Goal: Information Seeking & Learning: Learn about a topic

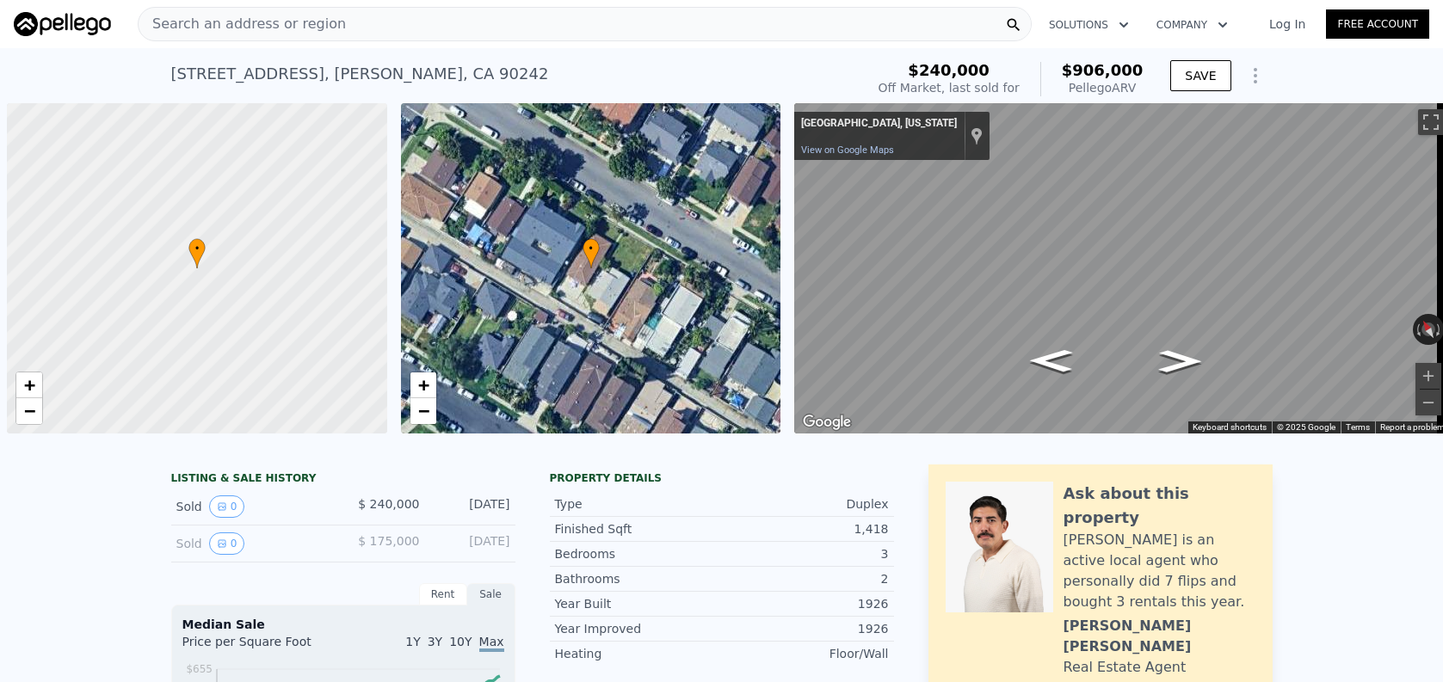
scroll to position [0, 7]
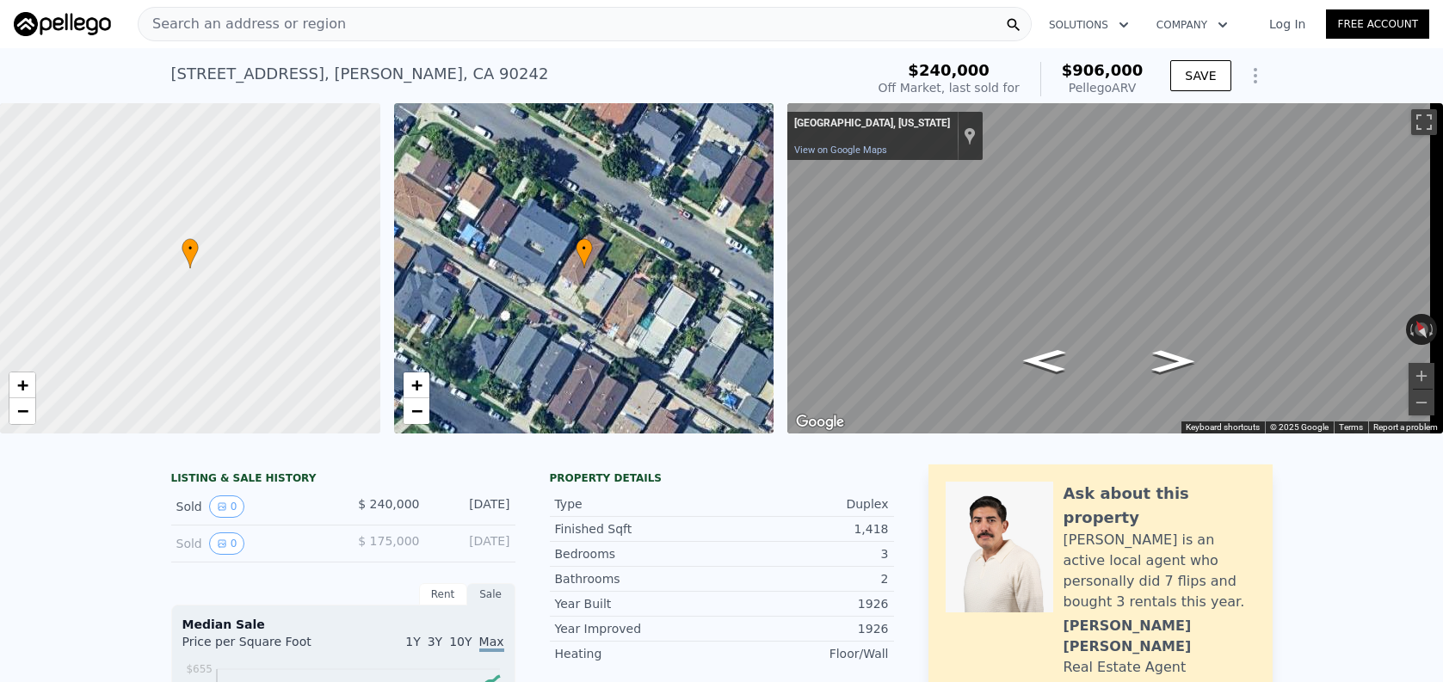
click at [723, 34] on div "Search an address or region" at bounding box center [585, 24] width 894 height 34
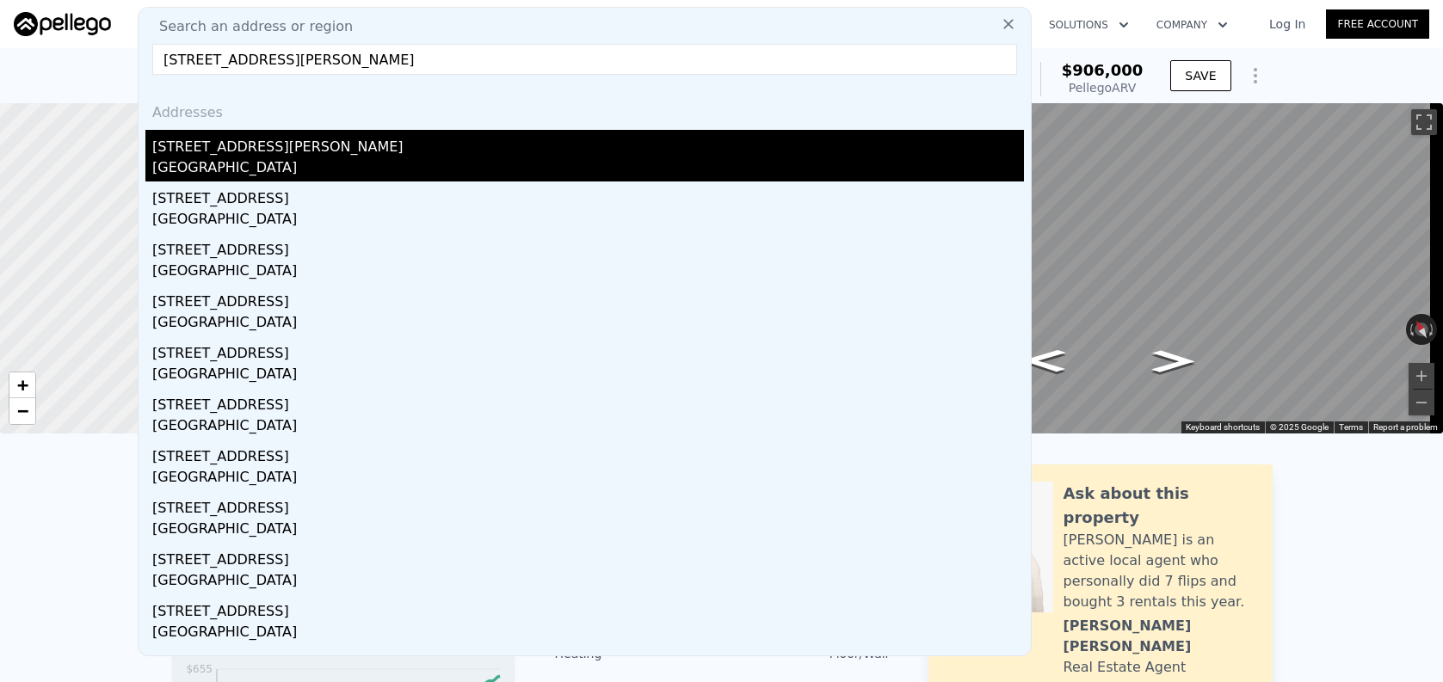
type input "[STREET_ADDRESS][PERSON_NAME]"
click at [646, 151] on div "[STREET_ADDRESS][PERSON_NAME]" at bounding box center [588, 144] width 872 height 28
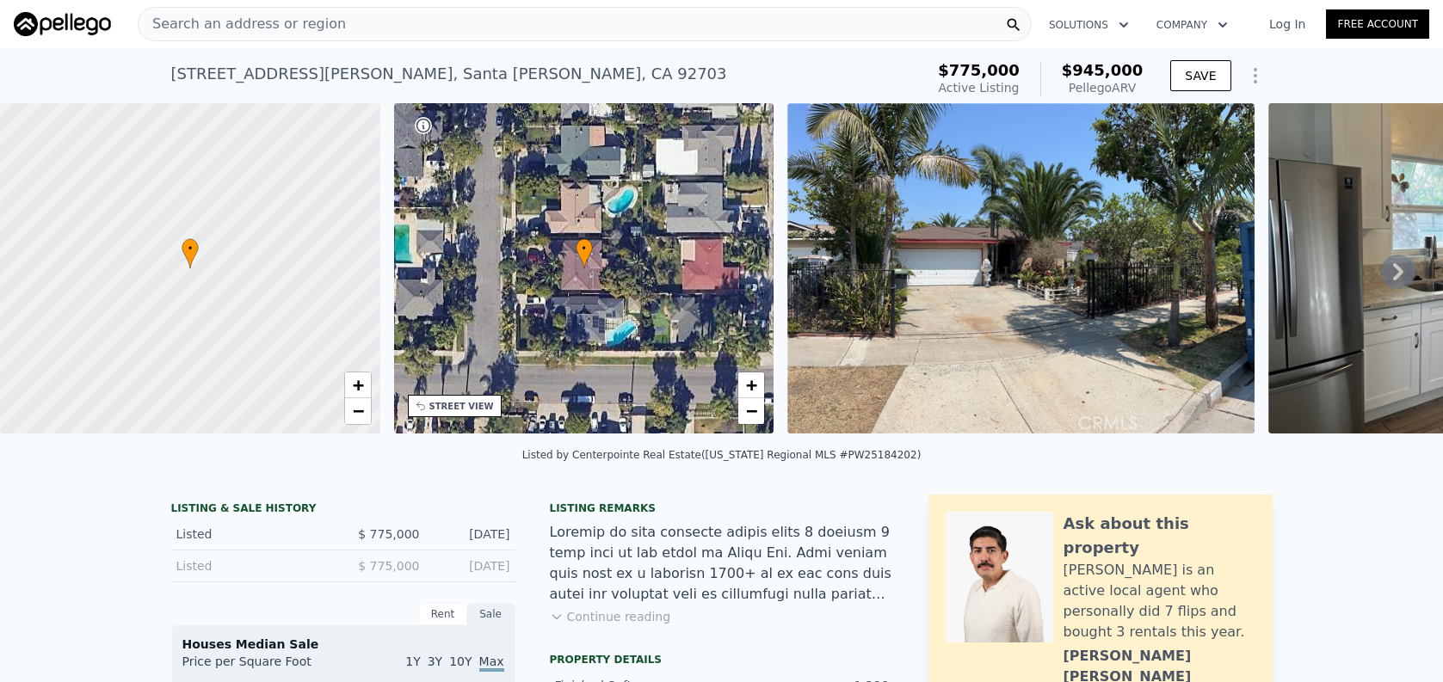
click at [569, 36] on div "Search an address or region" at bounding box center [585, 24] width 894 height 34
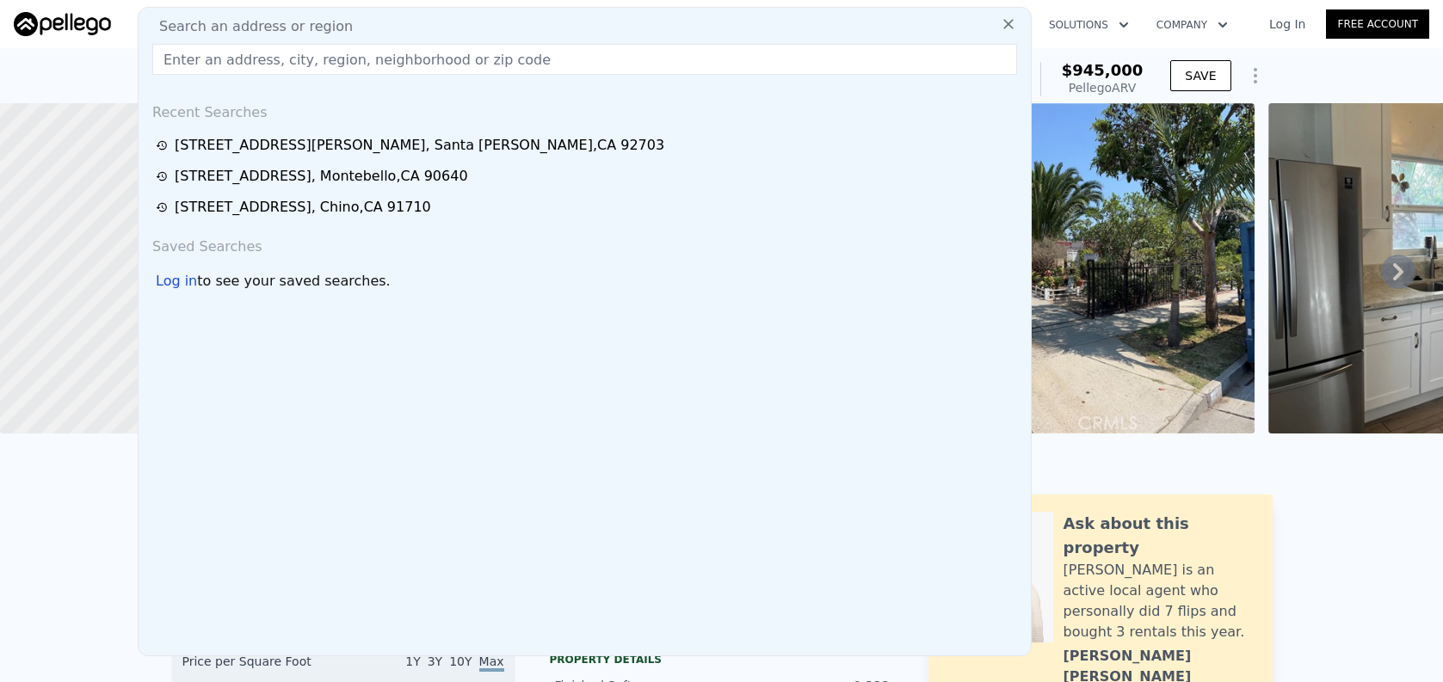
click at [569, 36] on div "Search an address or region" at bounding box center [584, 26] width 879 height 21
click at [578, 66] on input "text" at bounding box center [584, 59] width 865 height 31
paste input "[STREET_ADDRESS]"
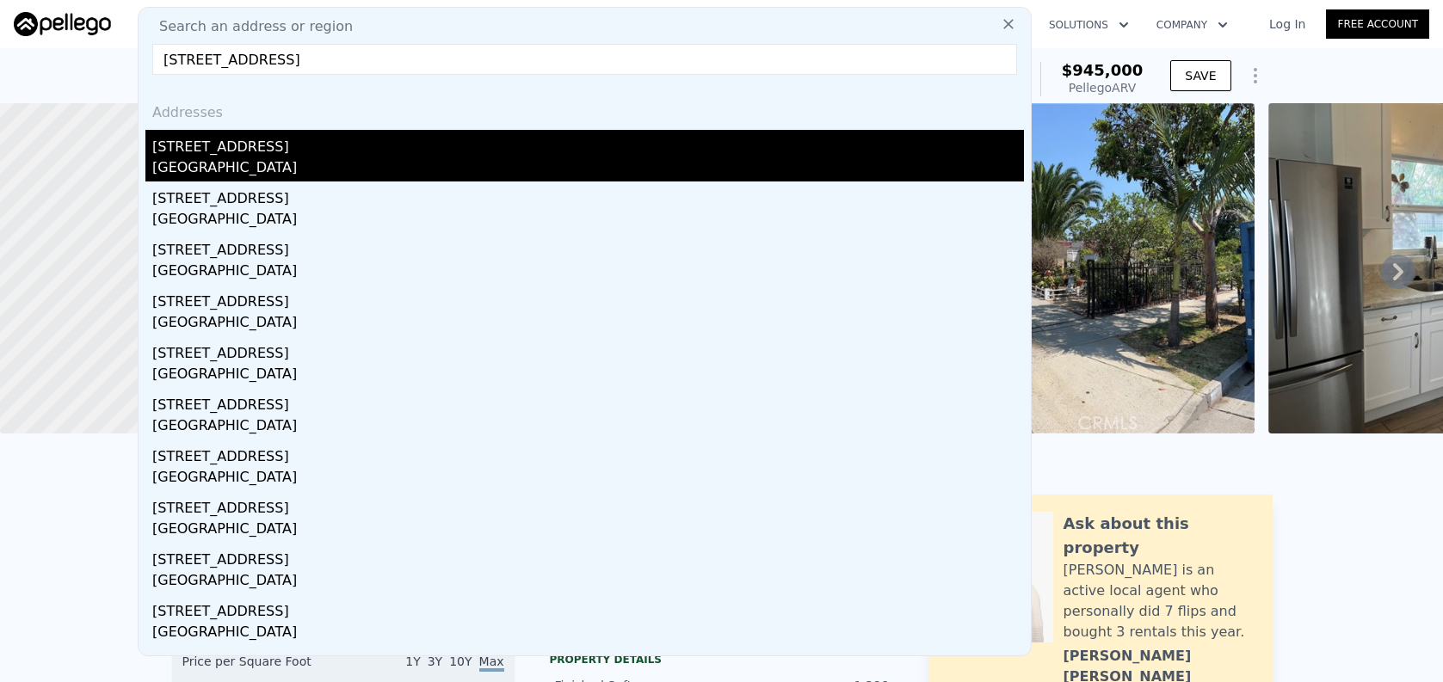
type input "[STREET_ADDRESS]"
click at [571, 138] on div "[STREET_ADDRESS]" at bounding box center [588, 144] width 872 height 28
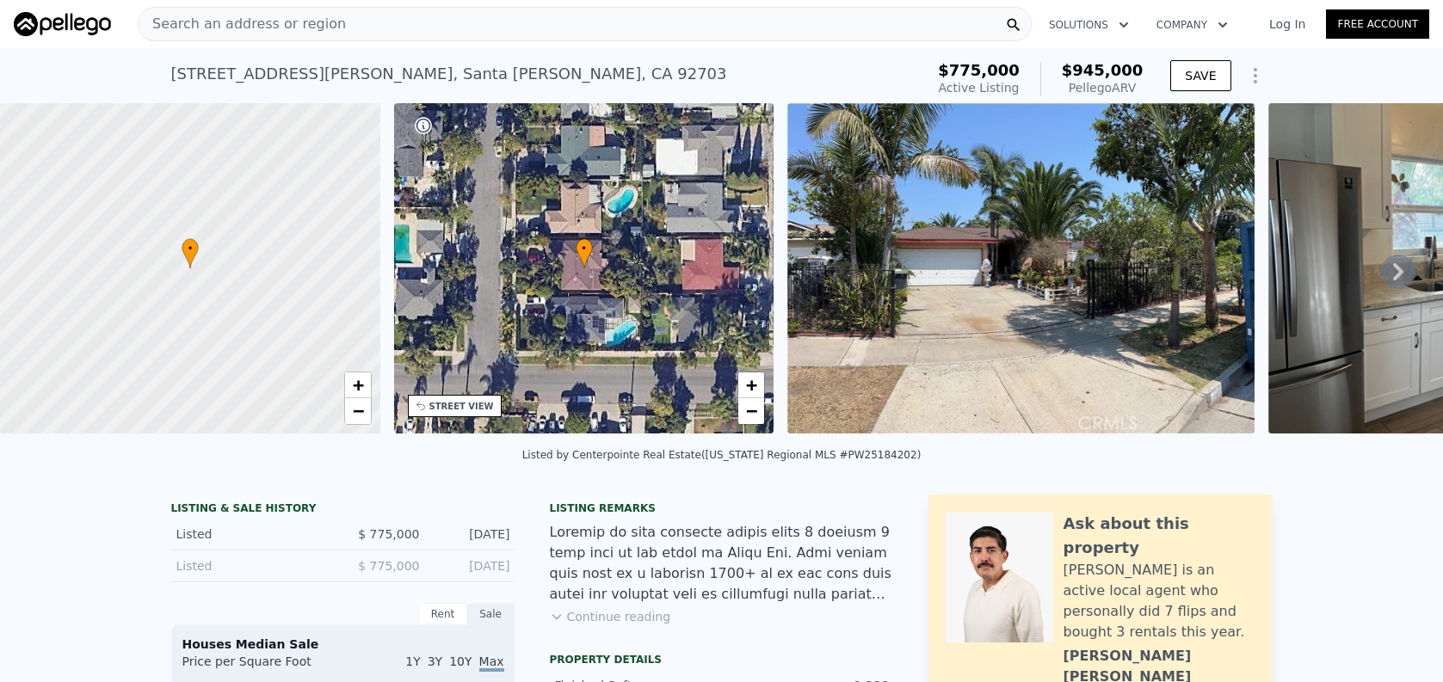
type input "4"
type input "3"
type input "1388"
type input "2146"
type input "5500"
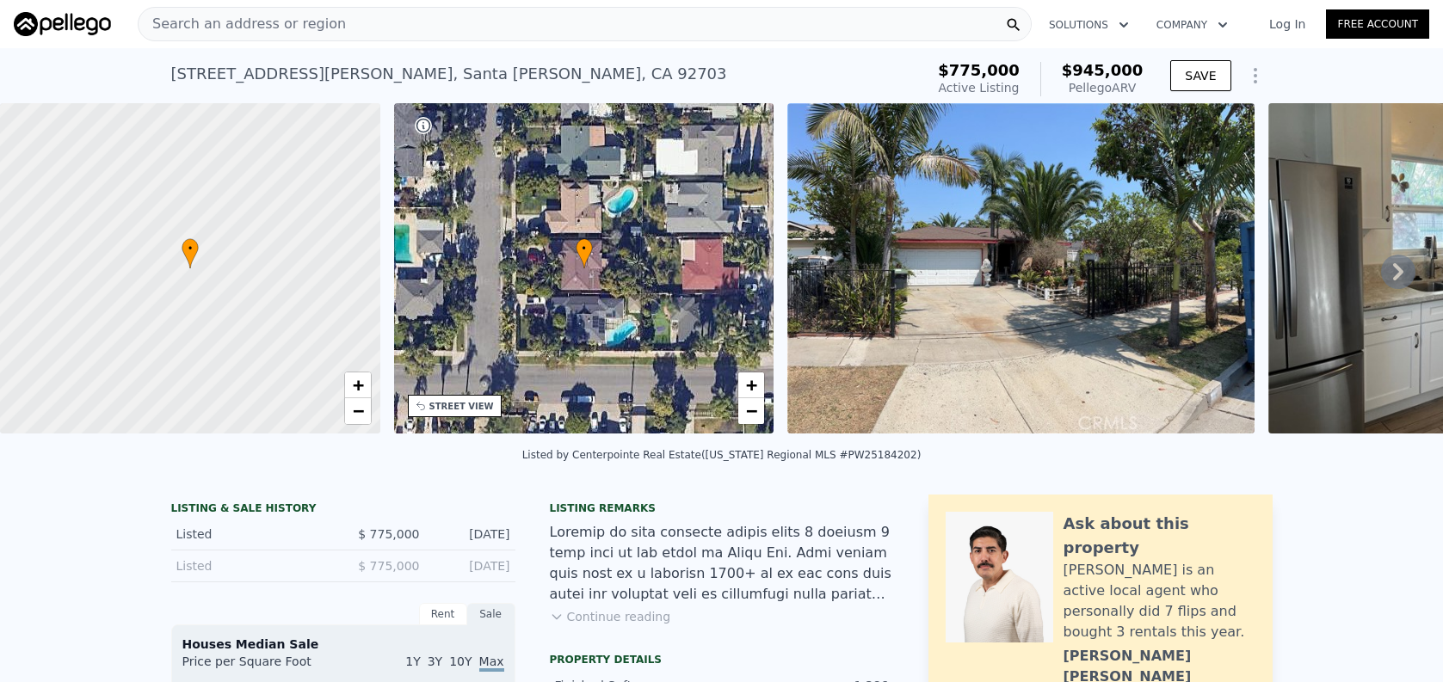
type input "11280"
type input "$ 1,158,000"
type input "7"
type input "$ 104,011"
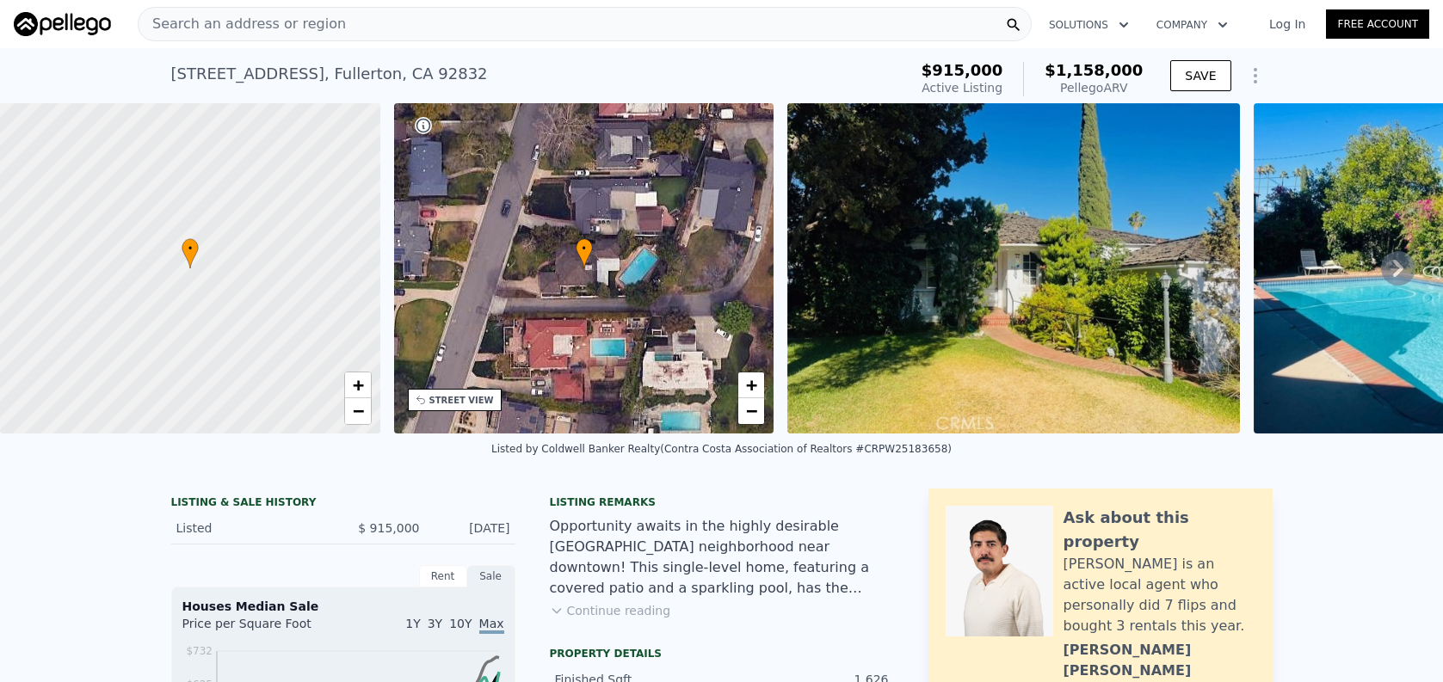
click at [575, 30] on div "Search an address or region" at bounding box center [585, 24] width 894 height 34
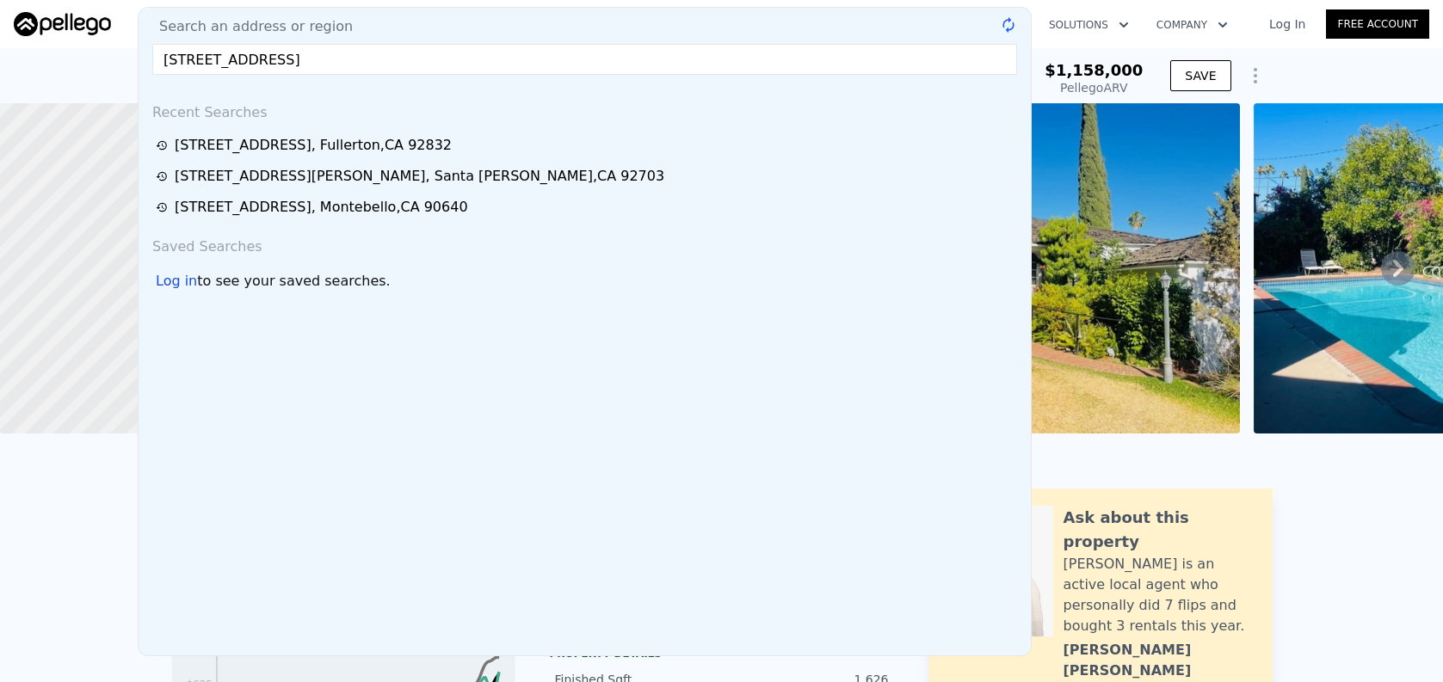
type input "[STREET_ADDRESS]"
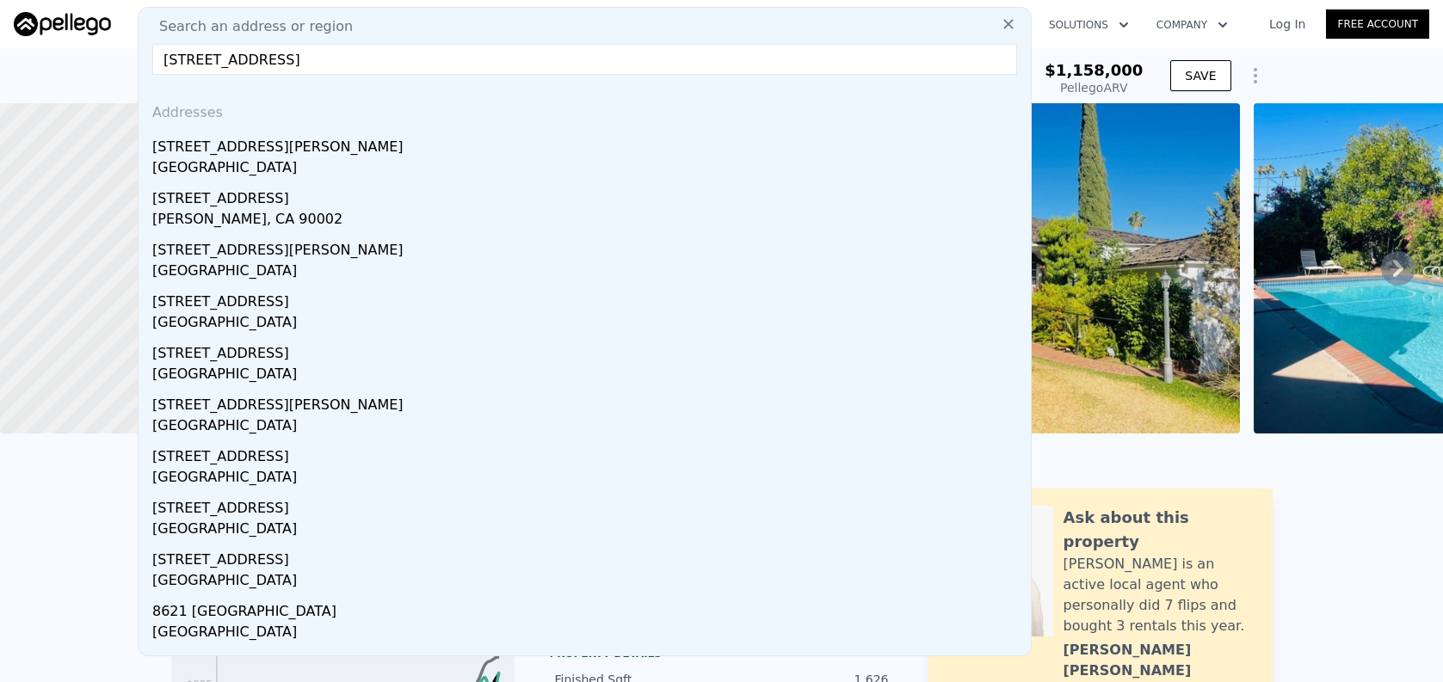
click at [276, 218] on div "[PERSON_NAME], CA 90002" at bounding box center [588, 221] width 872 height 24
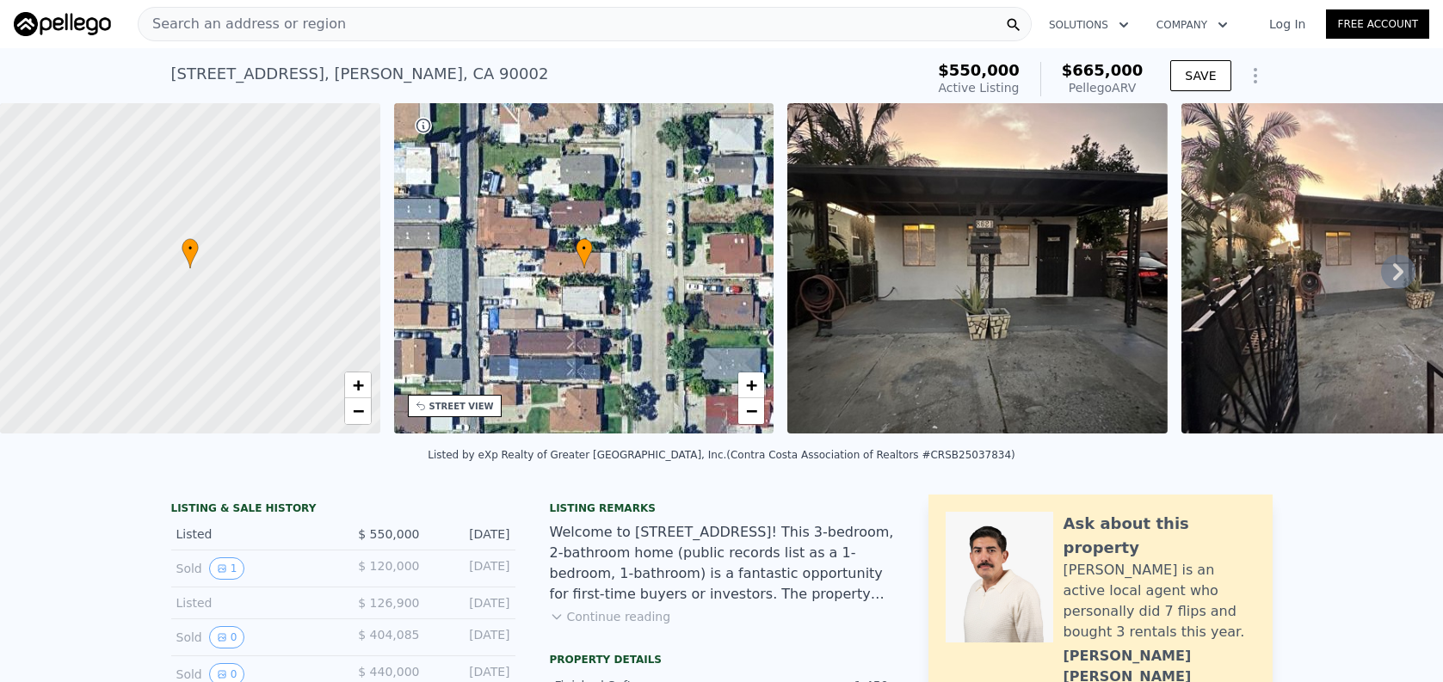
click at [603, 623] on button "Continue reading" at bounding box center [610, 616] width 121 height 17
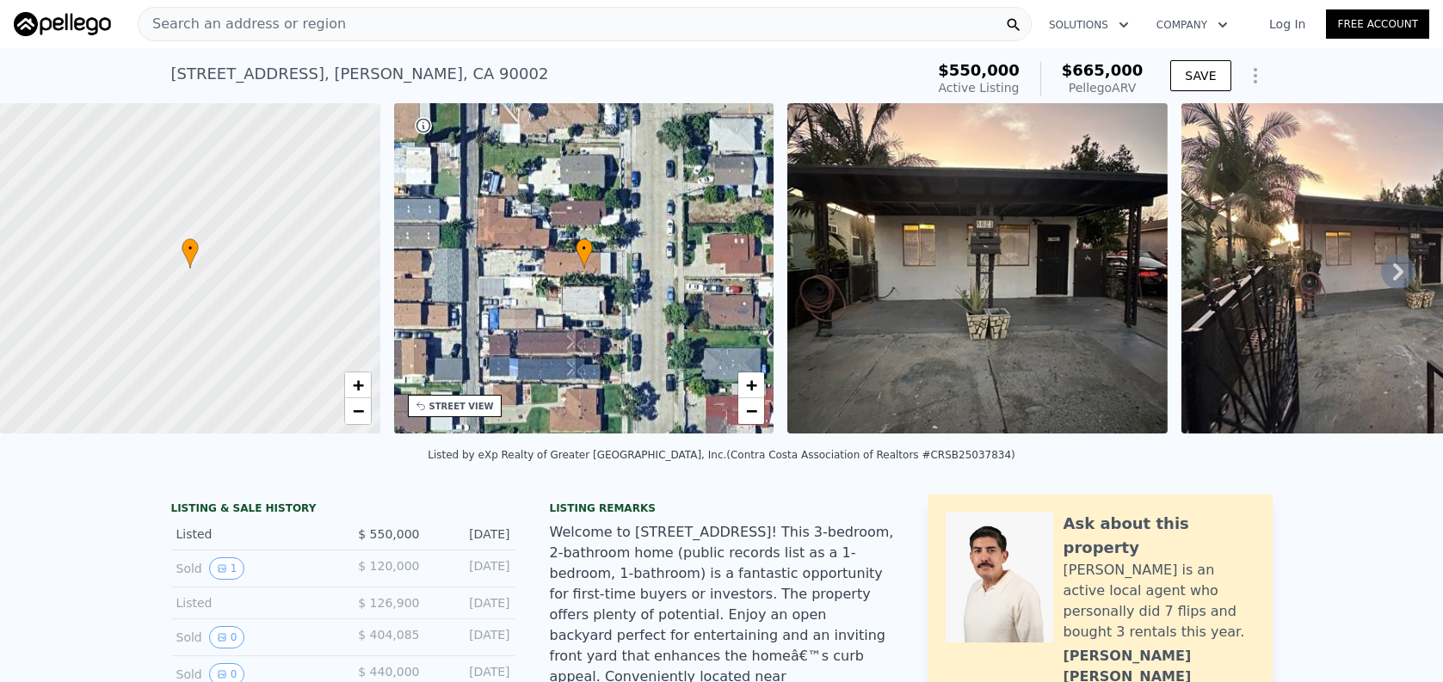
click at [243, 31] on span "Search an address or region" at bounding box center [242, 24] width 207 height 21
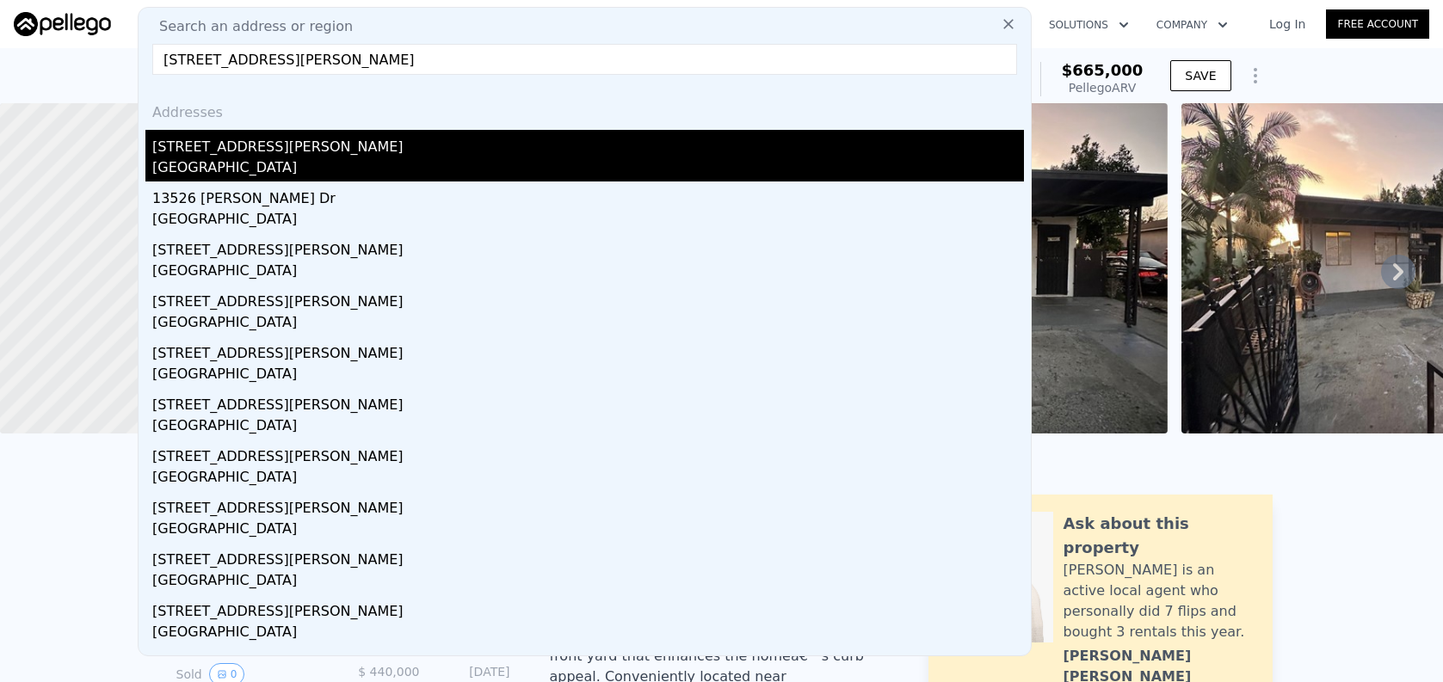
type input "[STREET_ADDRESS][PERSON_NAME]"
click at [311, 164] on div "[GEOGRAPHIC_DATA]" at bounding box center [588, 169] width 872 height 24
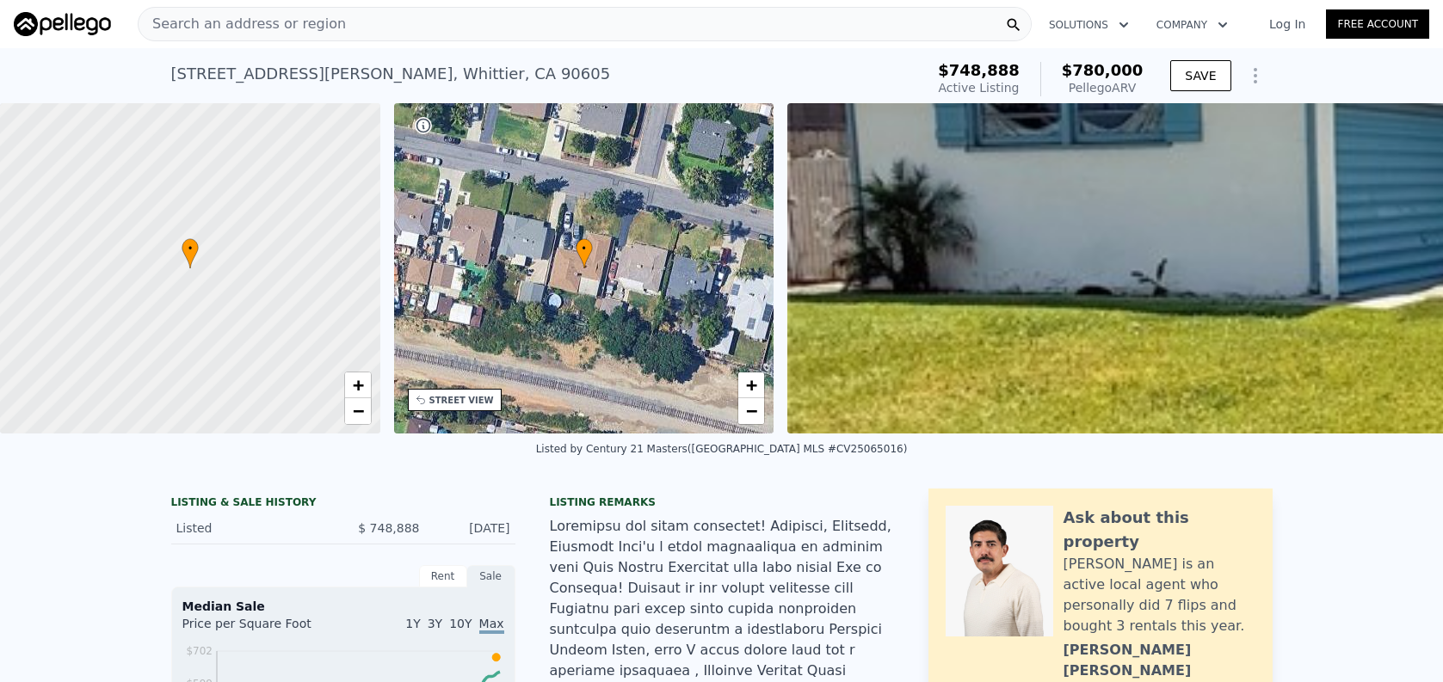
click at [607, 34] on div "Search an address or region" at bounding box center [585, 24] width 894 height 34
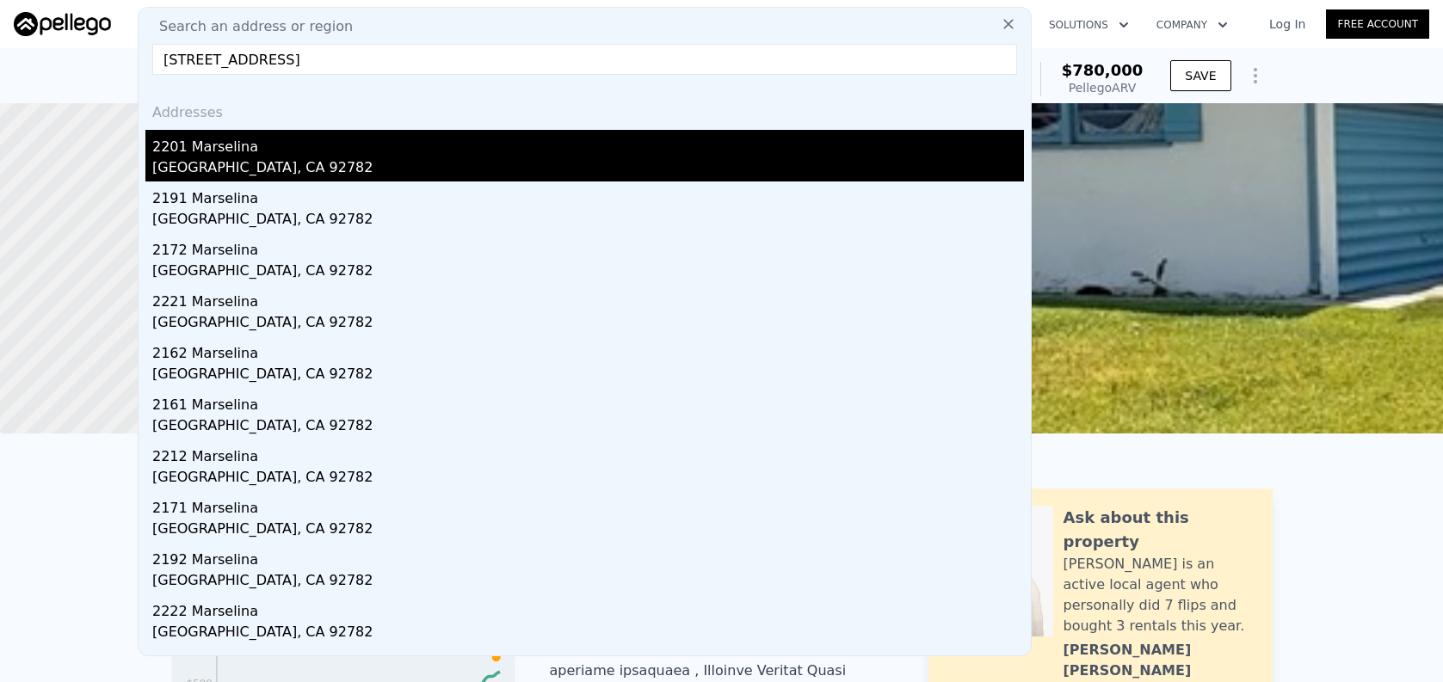
type input "[STREET_ADDRESS]"
click at [652, 176] on div "[GEOGRAPHIC_DATA], CA 92782" at bounding box center [588, 169] width 872 height 24
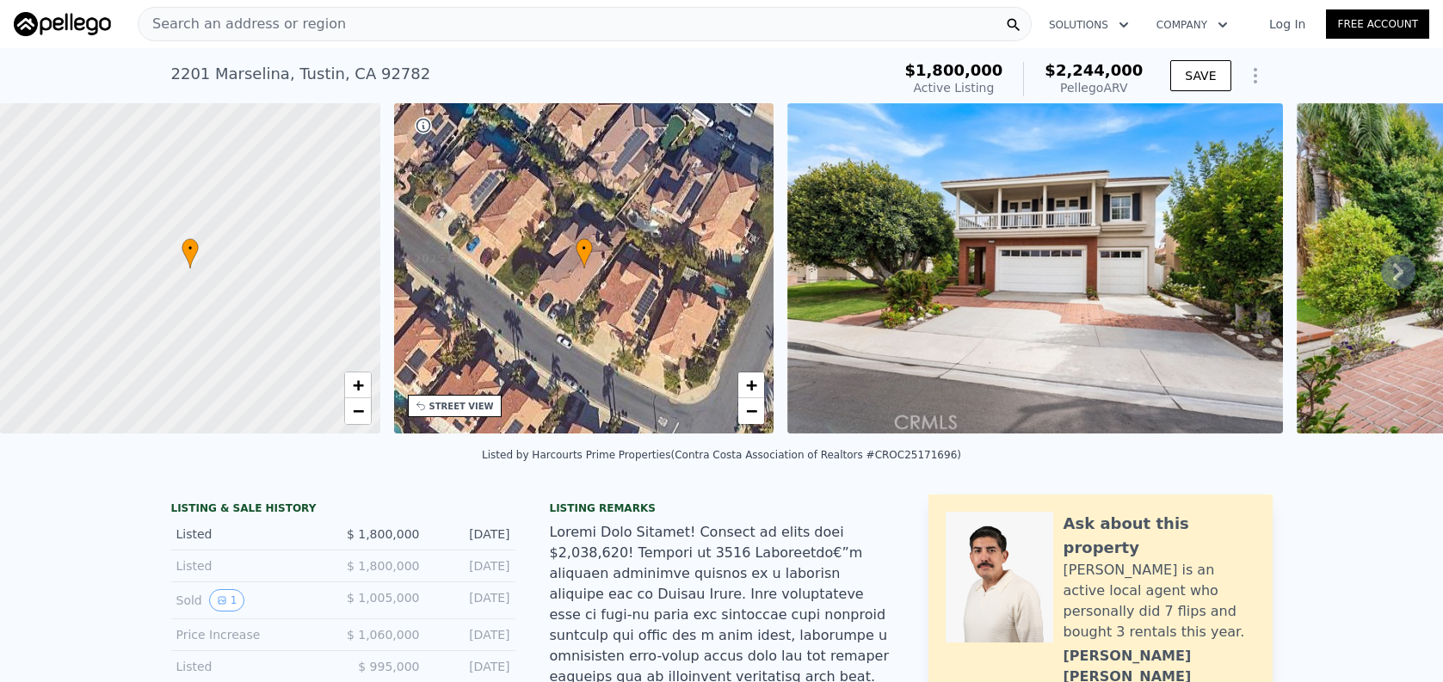
click at [409, 36] on div "Search an address or region" at bounding box center [585, 24] width 894 height 34
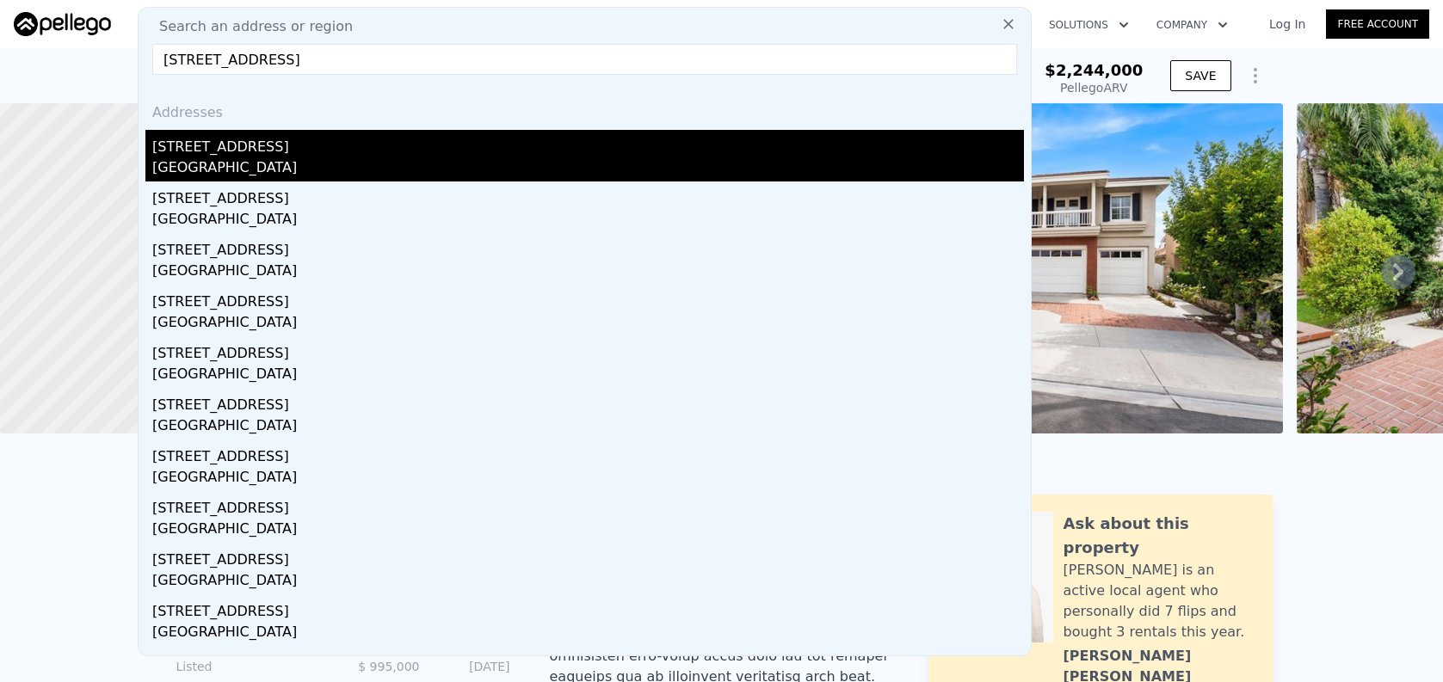
type input "[STREET_ADDRESS]"
click at [443, 178] on div "[GEOGRAPHIC_DATA]" at bounding box center [588, 169] width 872 height 24
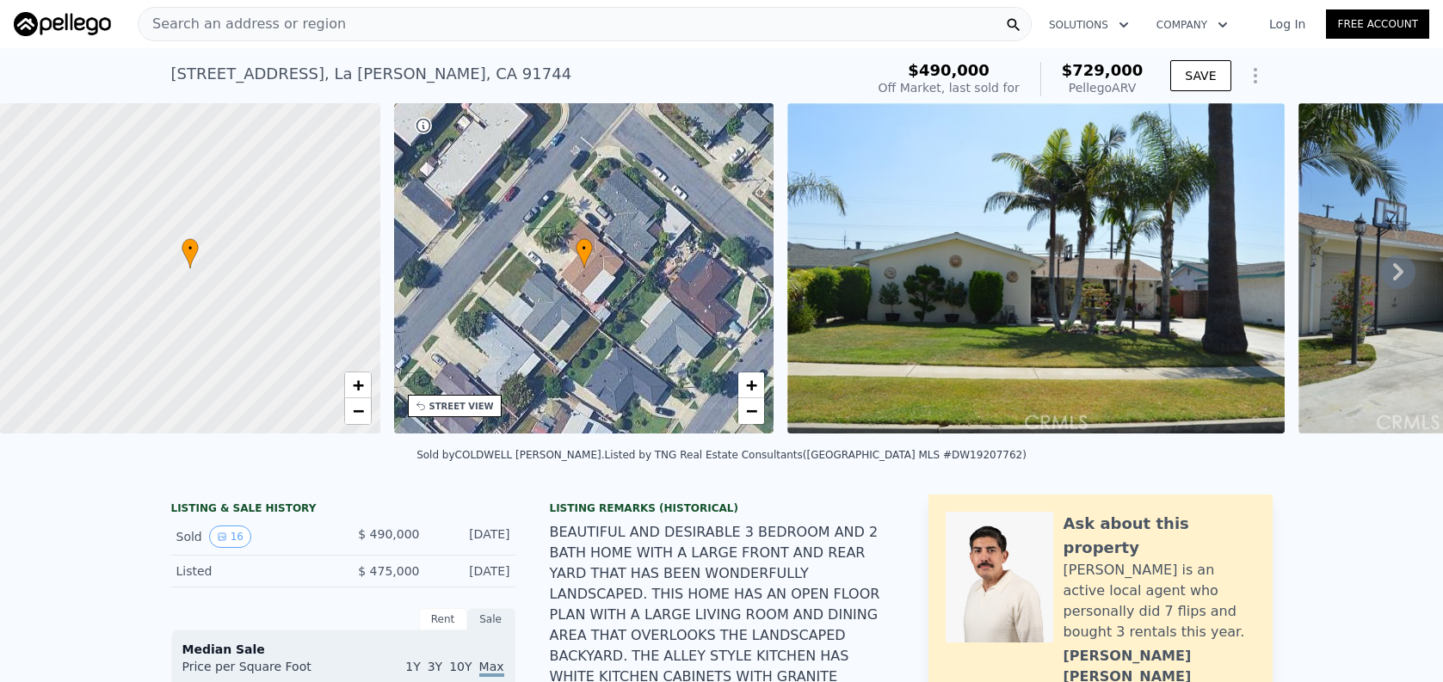
click at [662, 20] on div "Search an address or region" at bounding box center [585, 24] width 894 height 34
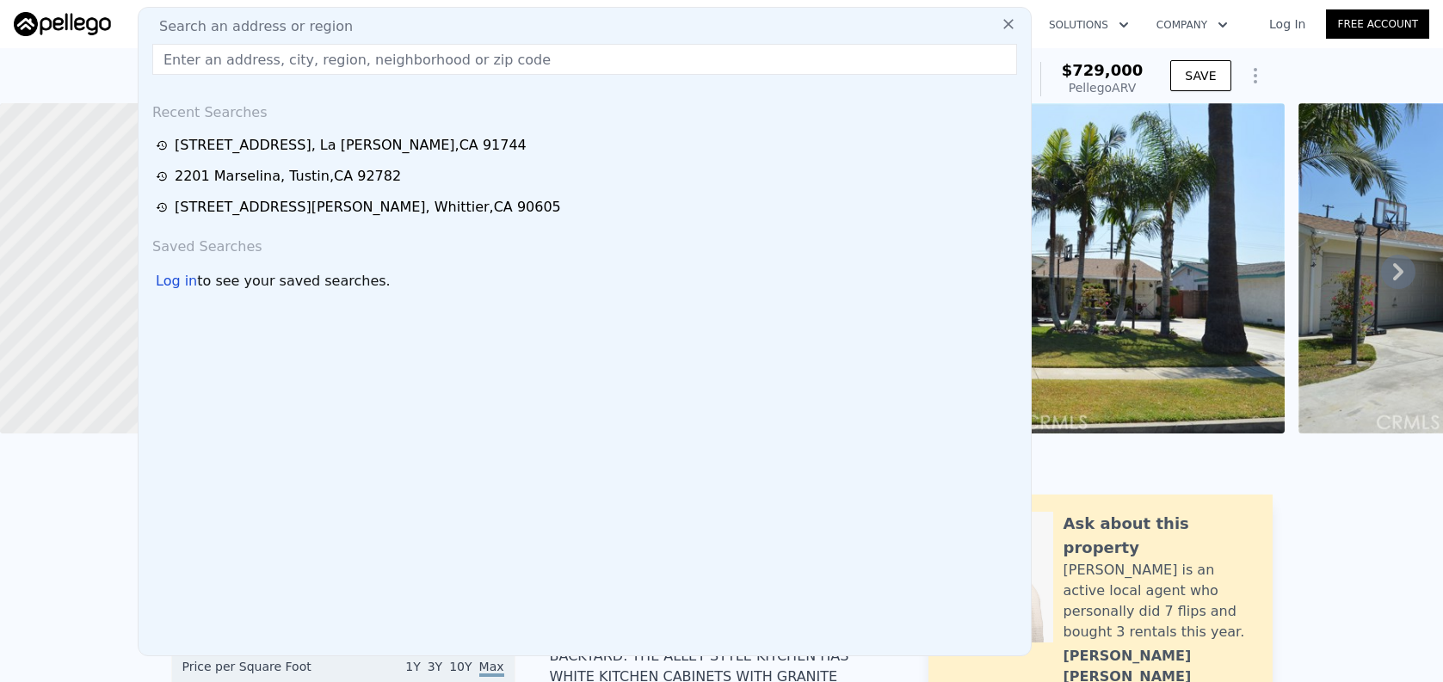
paste input "[STREET_ADDRESS] Comparable Properties"
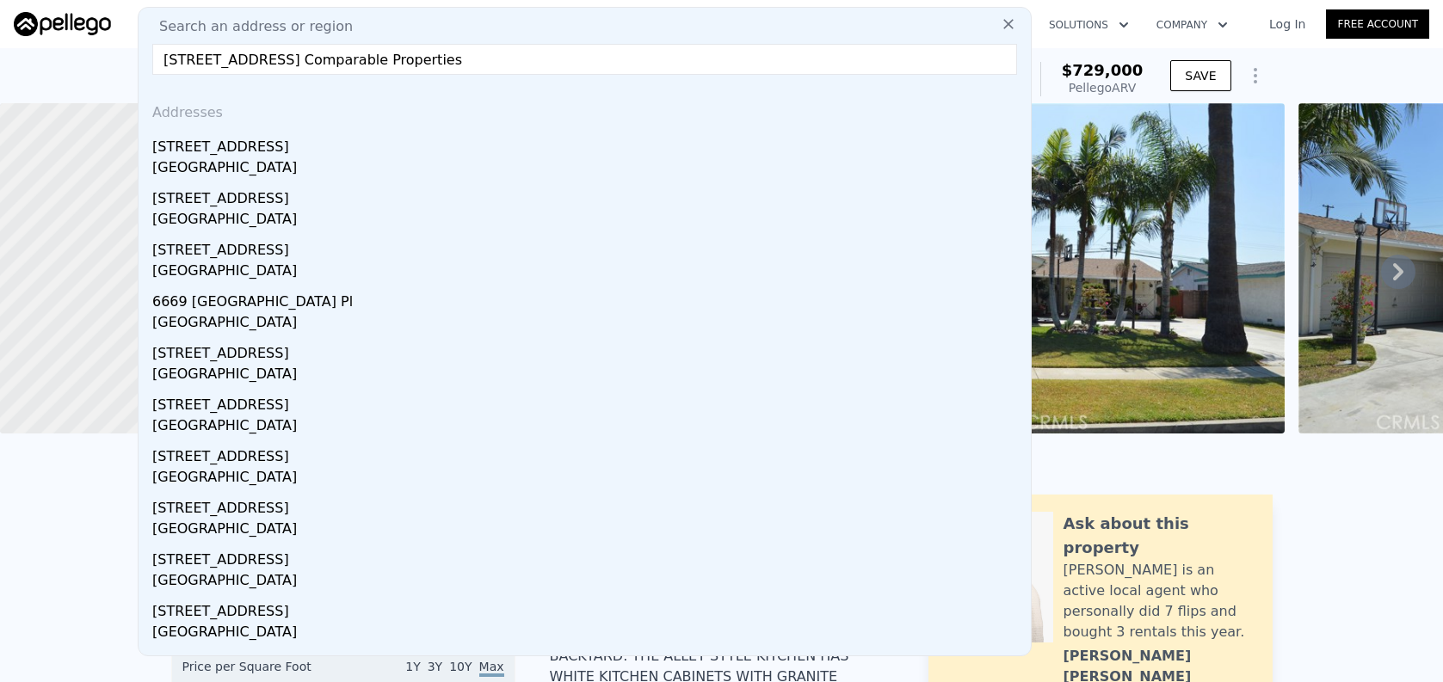
drag, startPoint x: 403, startPoint y: 69, endPoint x: 710, endPoint y: 84, distance: 307.6
click at [710, 84] on div "Search an address or region [STREET_ADDRESS] Comparable Properties Addresses [S…" at bounding box center [585, 332] width 894 height 650
click at [374, 68] on input "[STREET_ADDRESS] Comparable Properties" at bounding box center [584, 59] width 865 height 31
drag, startPoint x: 392, startPoint y: 60, endPoint x: 721, endPoint y: 67, distance: 328.8
click at [708, 66] on input "[STREET_ADDRESS] Comparable Properties" at bounding box center [584, 59] width 865 height 31
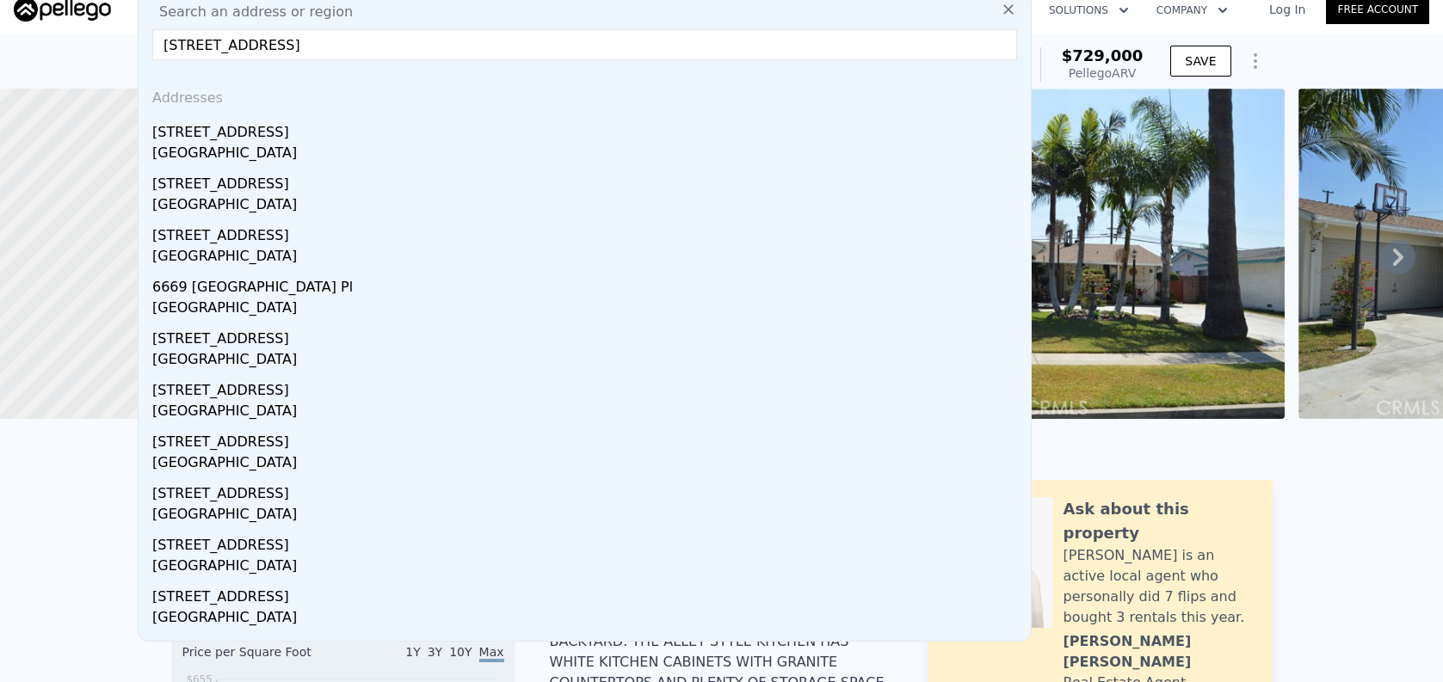
scroll to position [15, 0]
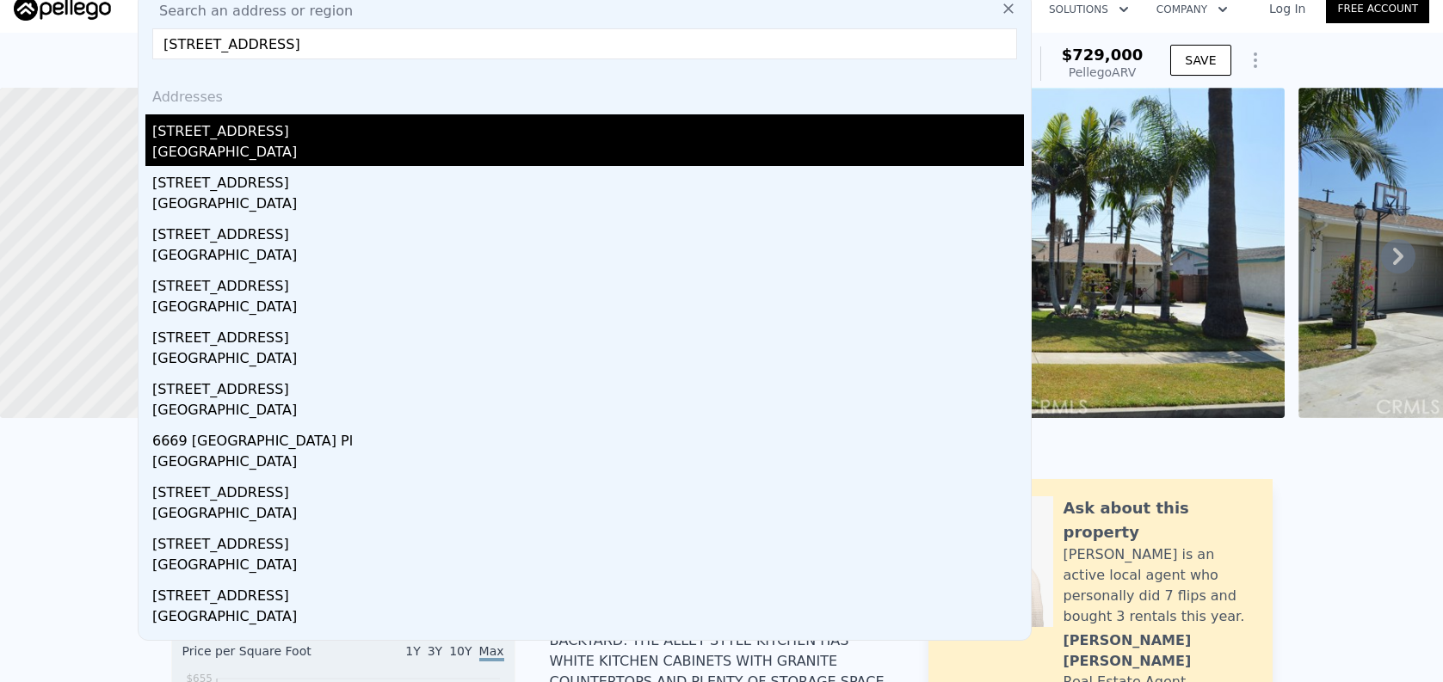
type input "[STREET_ADDRESS]"
click at [349, 143] on div "[GEOGRAPHIC_DATA]" at bounding box center [588, 154] width 872 height 24
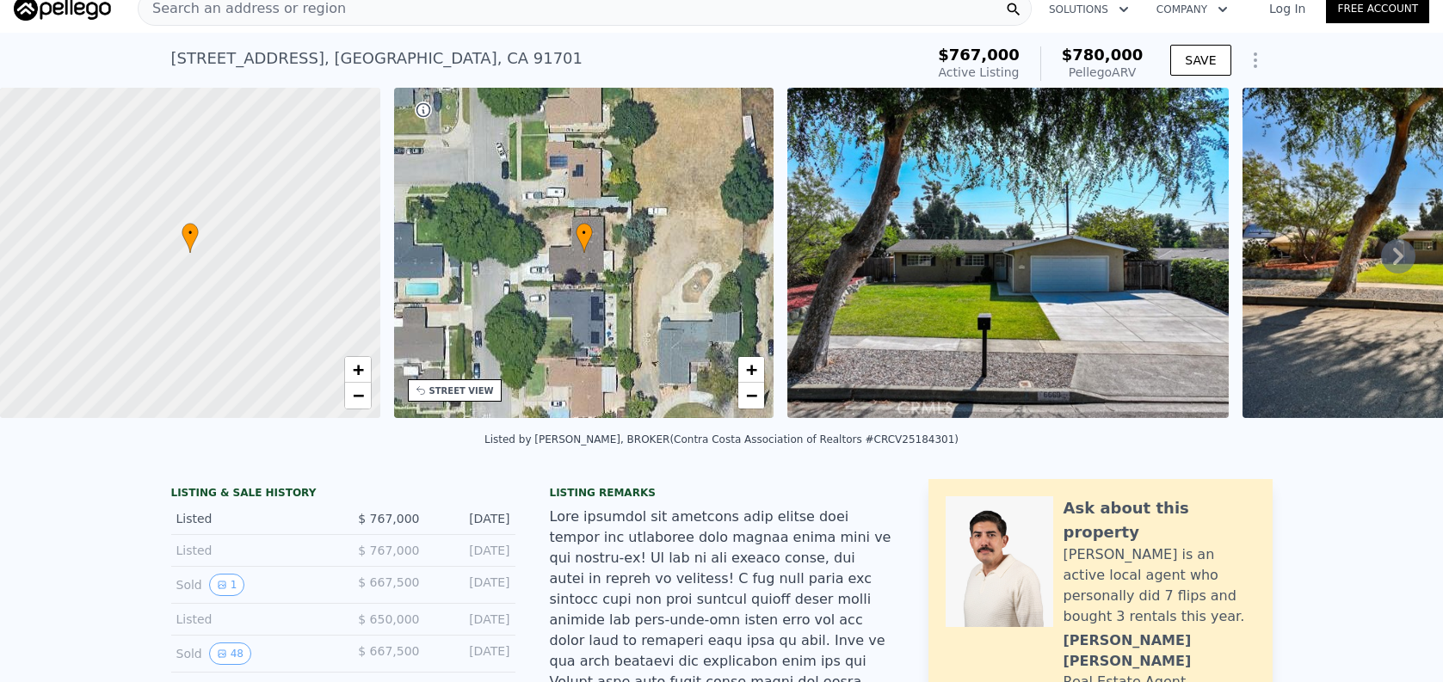
click at [449, 20] on div "Search an address or region" at bounding box center [585, 8] width 894 height 34
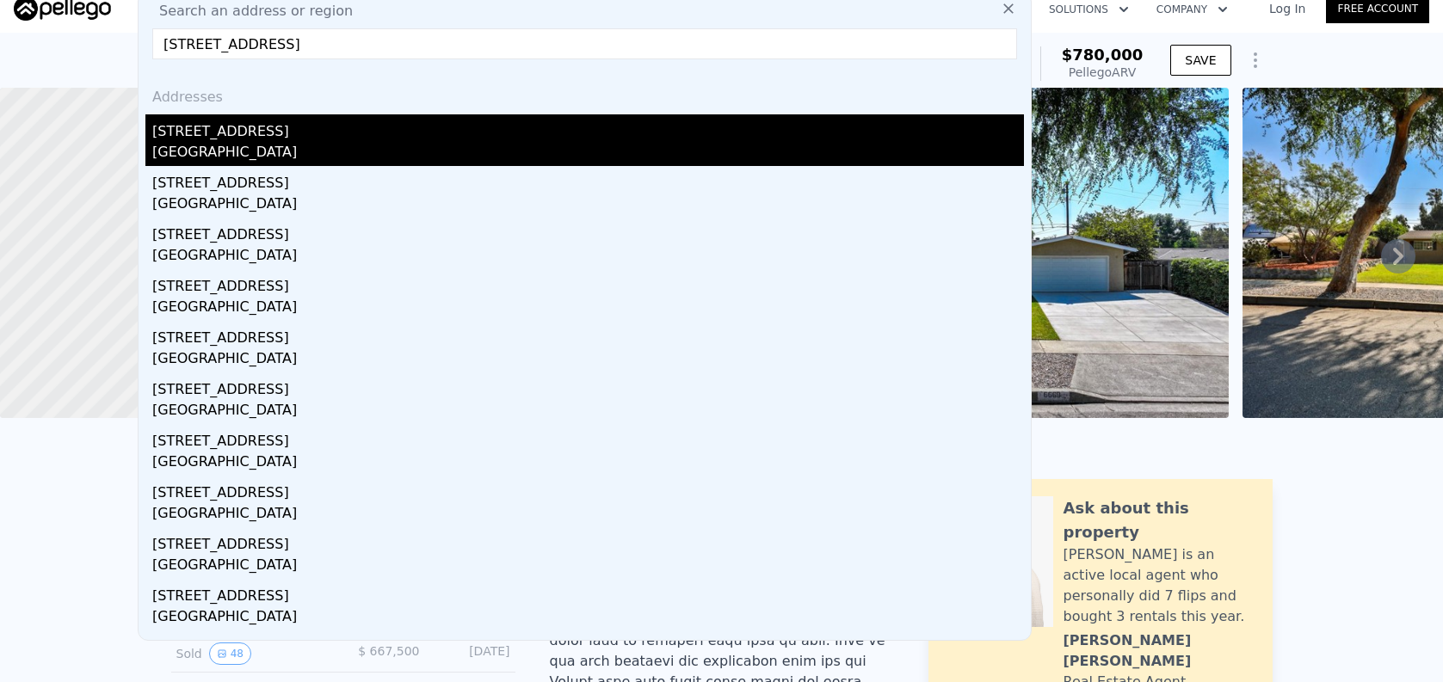
type input "[STREET_ADDRESS]"
click at [516, 151] on div "[GEOGRAPHIC_DATA]" at bounding box center [588, 154] width 872 height 24
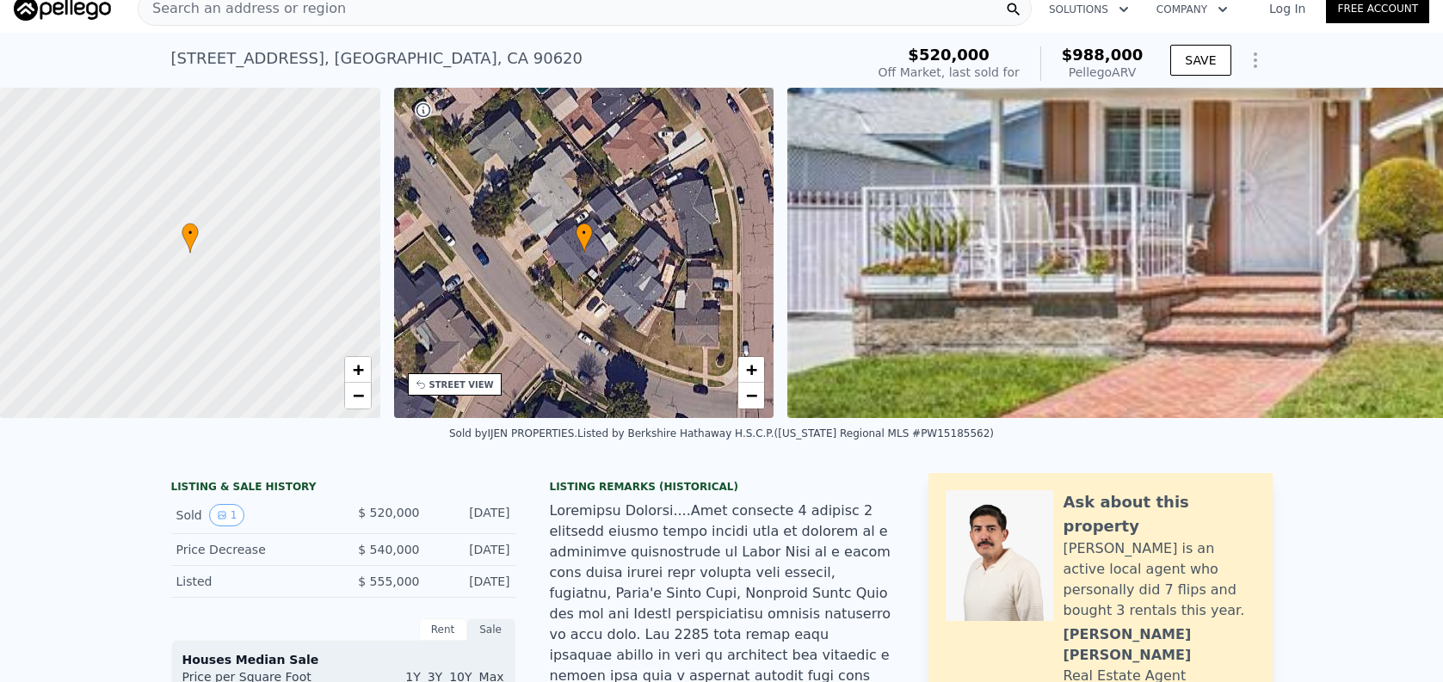
click at [235, 28] on div "Search an address or region Solutions Company Open main menu Log In Free Account" at bounding box center [722, 8] width 1416 height 41
click at [241, 22] on div "Search an address or region" at bounding box center [242, 8] width 207 height 33
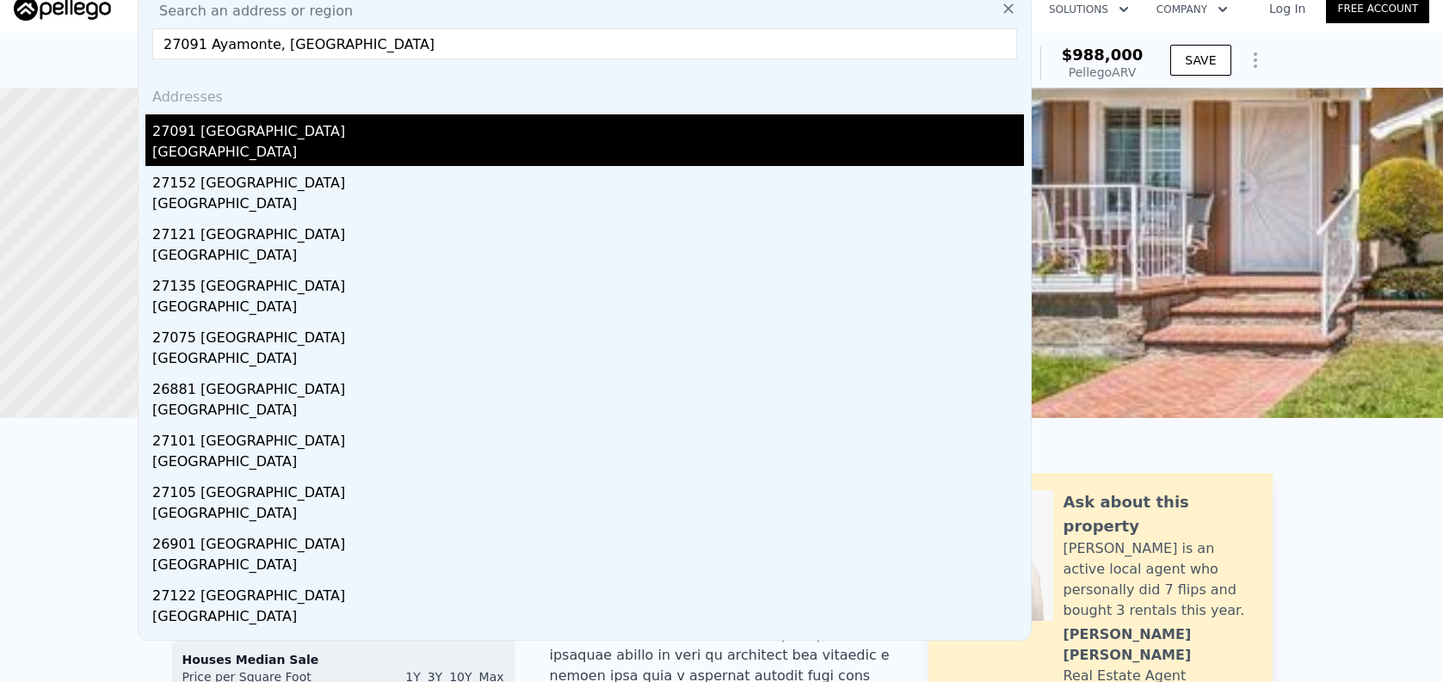
type input "27091 Ayamonte, [GEOGRAPHIC_DATA]"
click at [322, 157] on div "[GEOGRAPHIC_DATA]" at bounding box center [588, 154] width 872 height 24
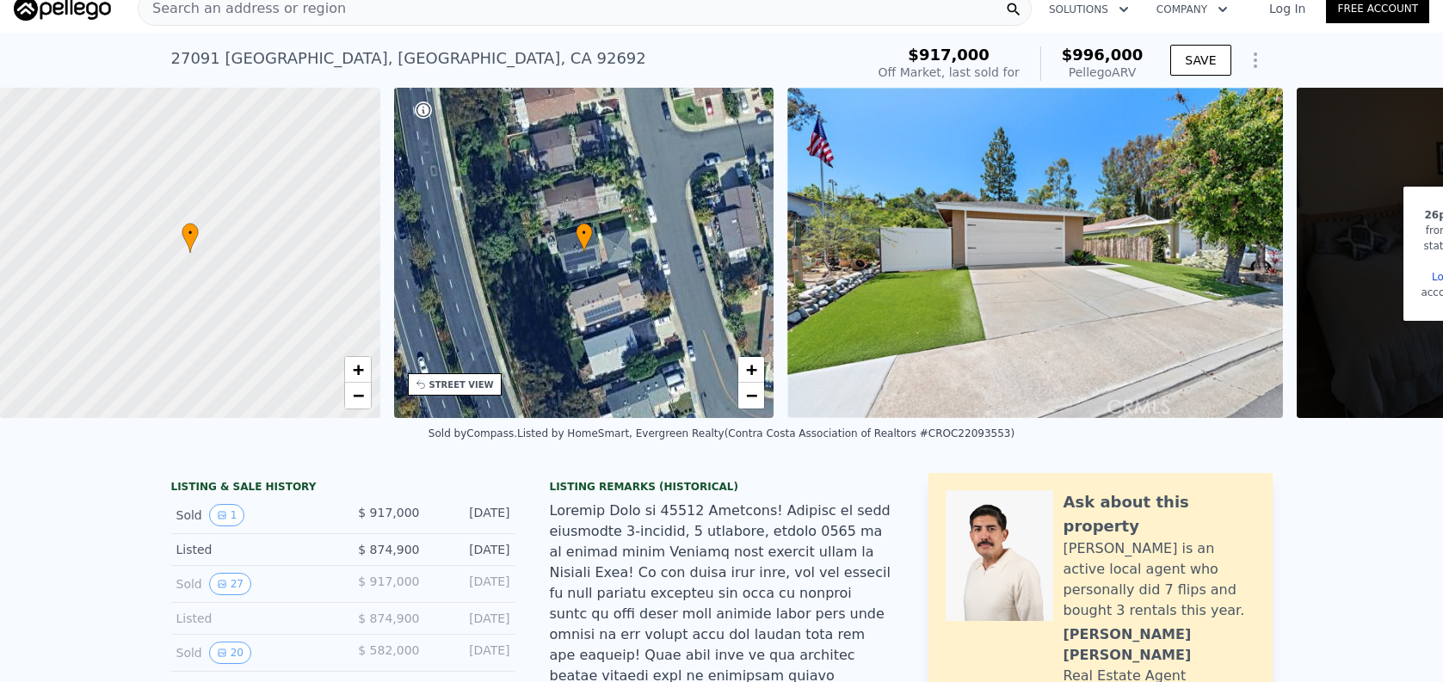
click at [516, 26] on div "Search an address or region Solutions Company Open main menu Log In Free Account" at bounding box center [722, 8] width 1416 height 41
click at [519, 22] on div "Search an address or region" at bounding box center [585, 8] width 894 height 34
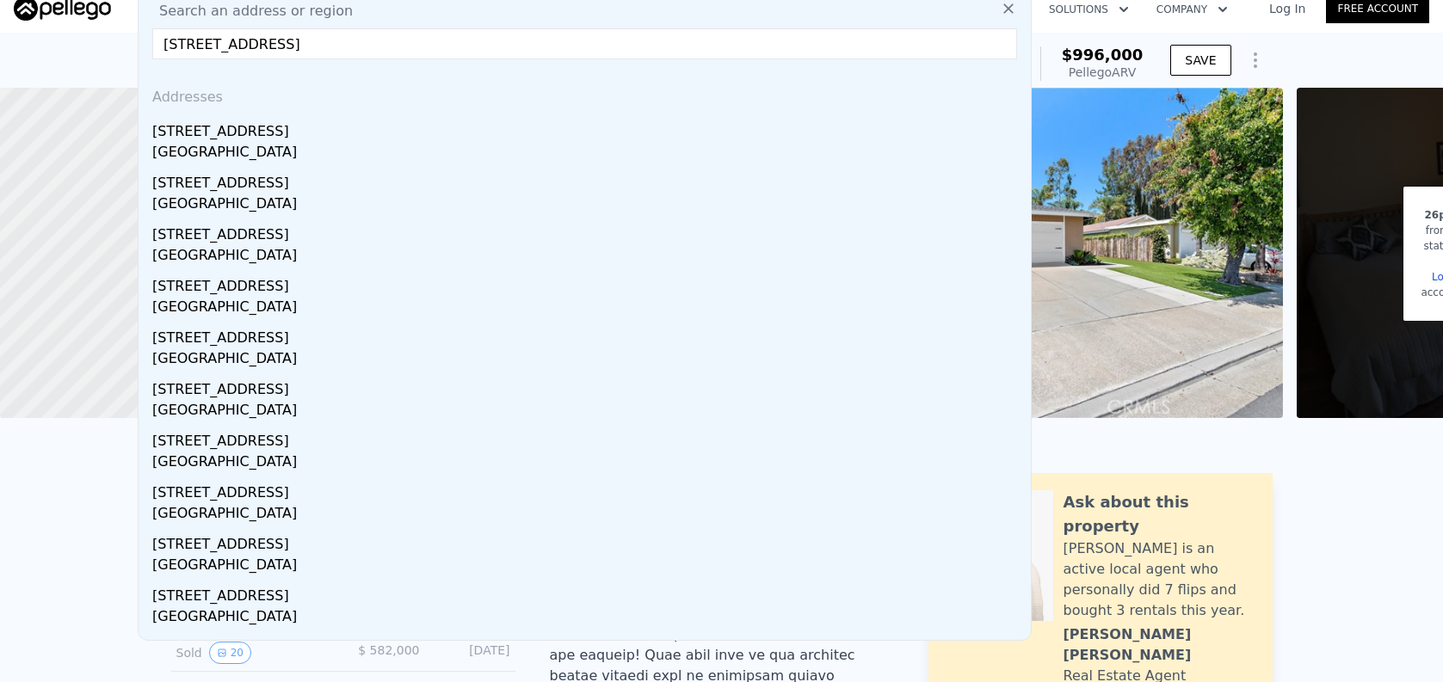
type input "[STREET_ADDRESS]"
click at [619, 157] on div "[GEOGRAPHIC_DATA]" at bounding box center [588, 154] width 872 height 24
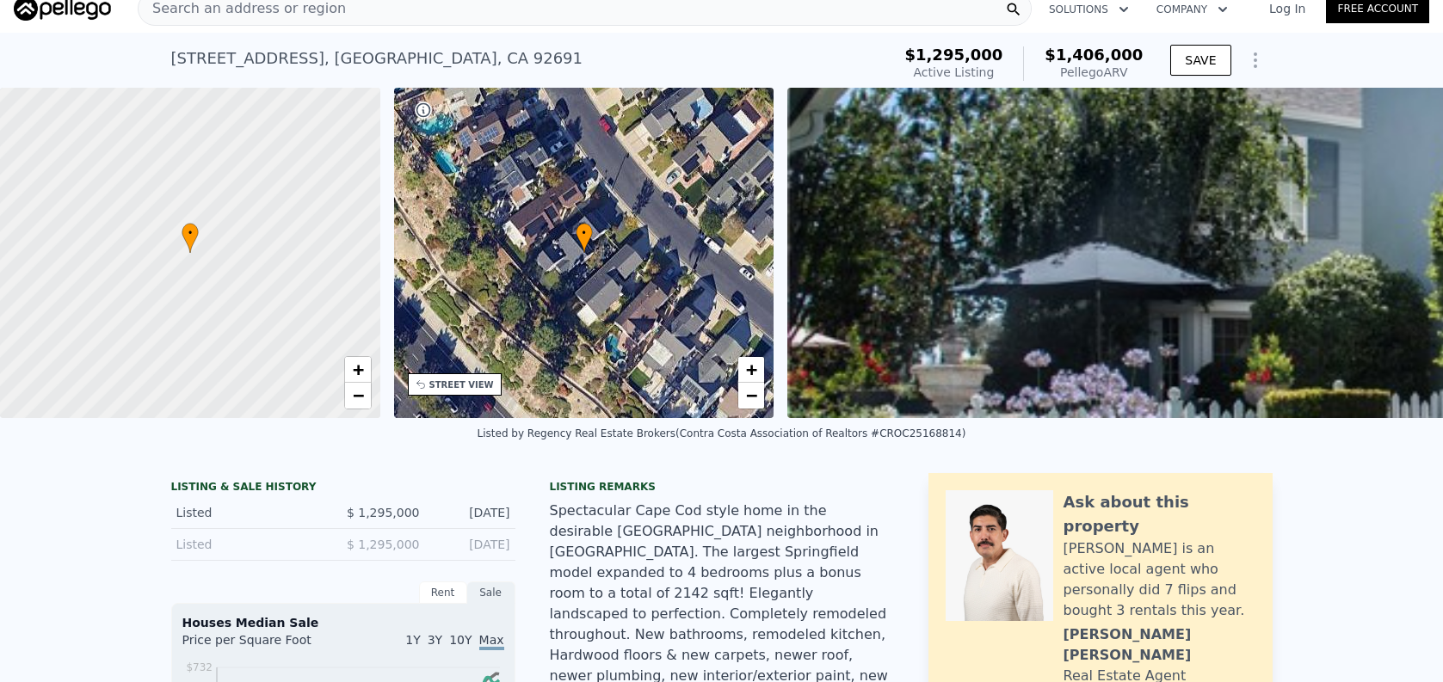
click at [487, 20] on div "Search an address or region" at bounding box center [585, 8] width 894 height 34
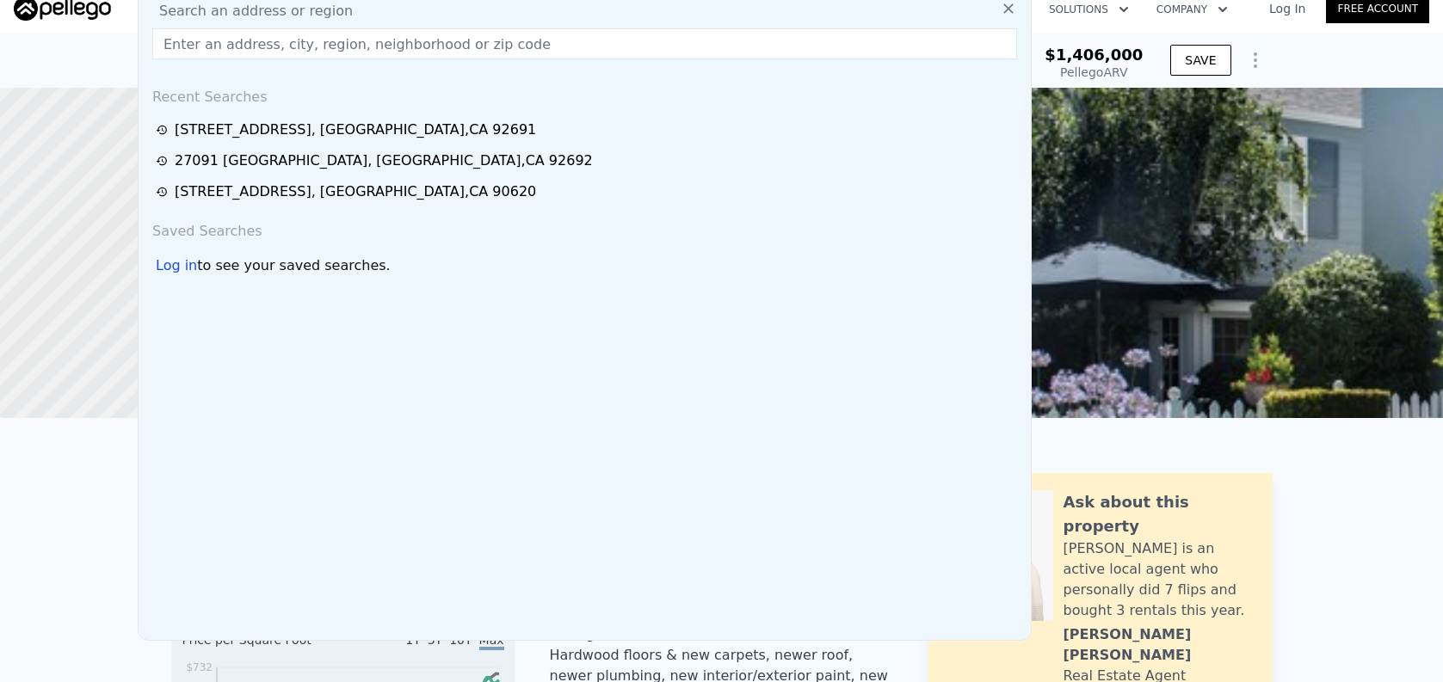
click at [491, 37] on input "text" at bounding box center [584, 43] width 865 height 31
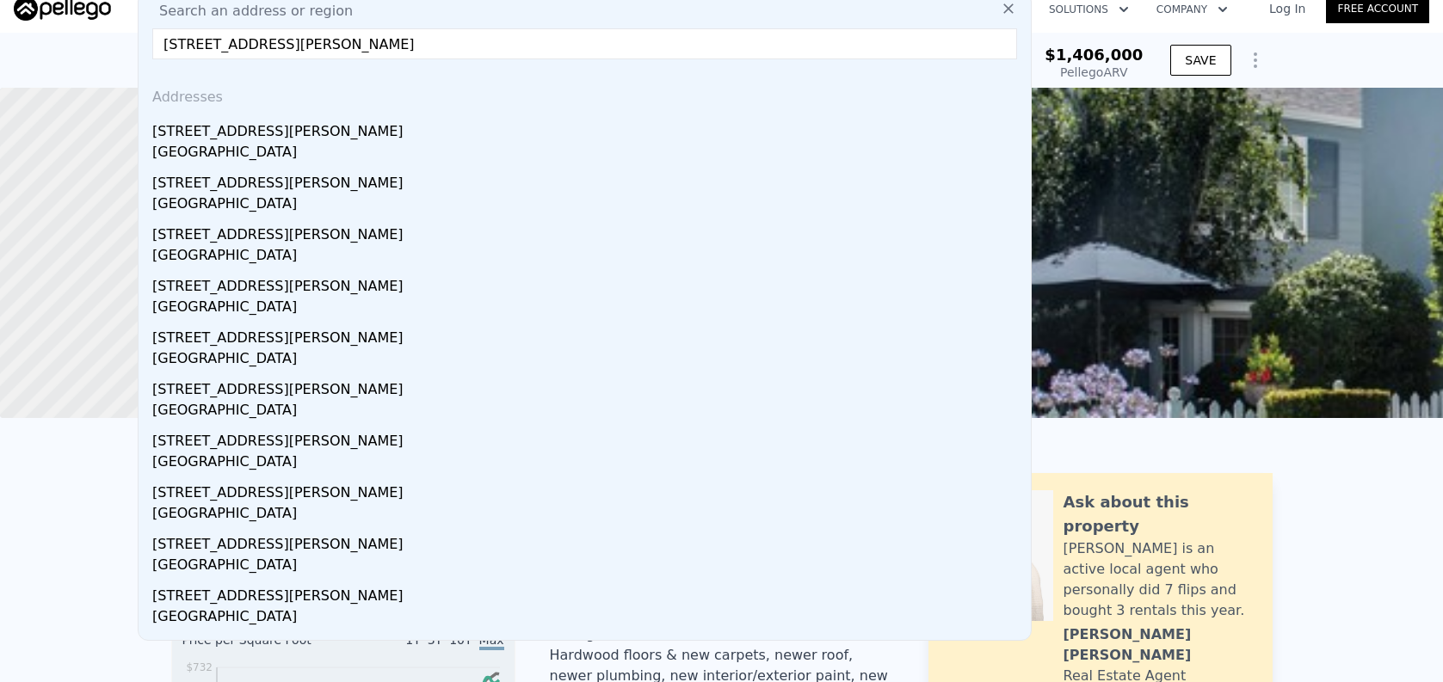
click at [312, 41] on input "[STREET_ADDRESS][PERSON_NAME]" at bounding box center [584, 43] width 865 height 31
type input "[STREET_ADDRESS][PERSON_NAME]"
click at [306, 390] on div "[STREET_ADDRESS][PERSON_NAME]" at bounding box center [588, 387] width 872 height 28
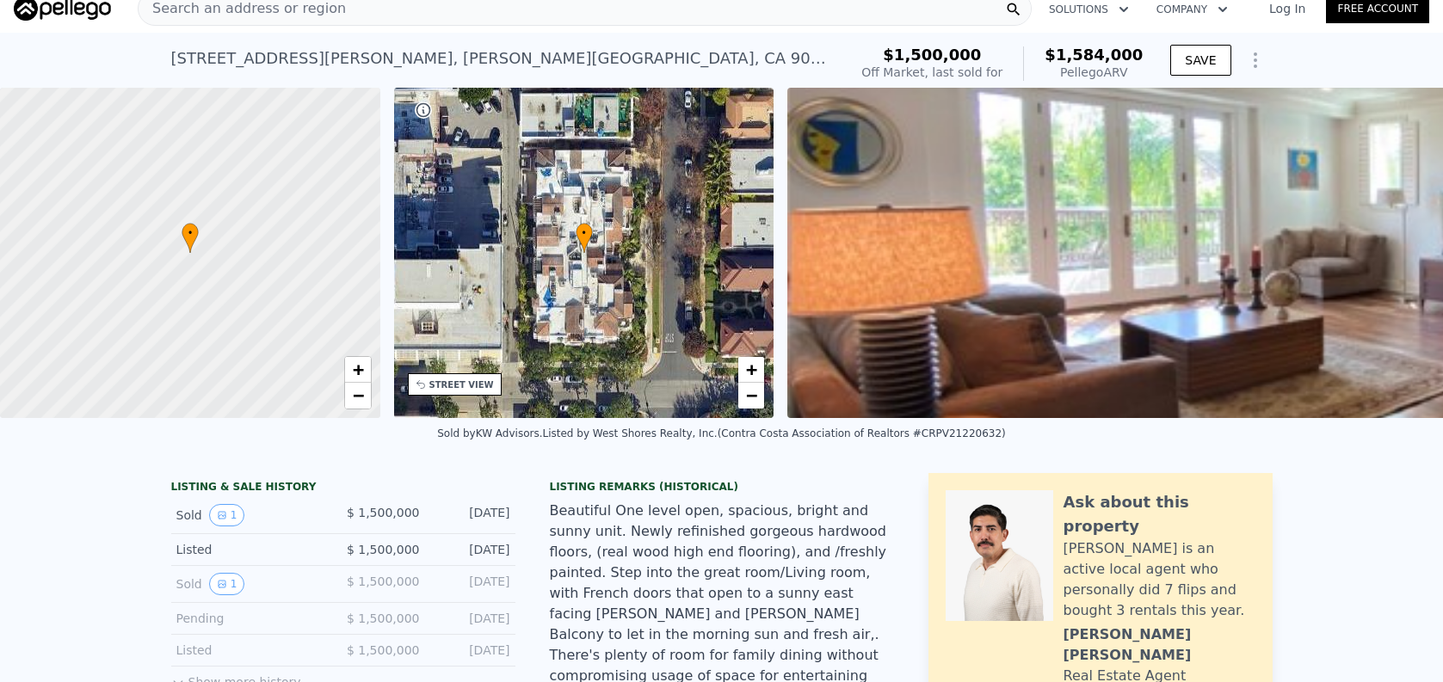
click at [523, 30] on nav "Search an address or region Solutions Company Open main menu Log In Free Account" at bounding box center [721, 9] width 1443 height 48
click at [528, 20] on div "Search an address or region" at bounding box center [585, 8] width 894 height 34
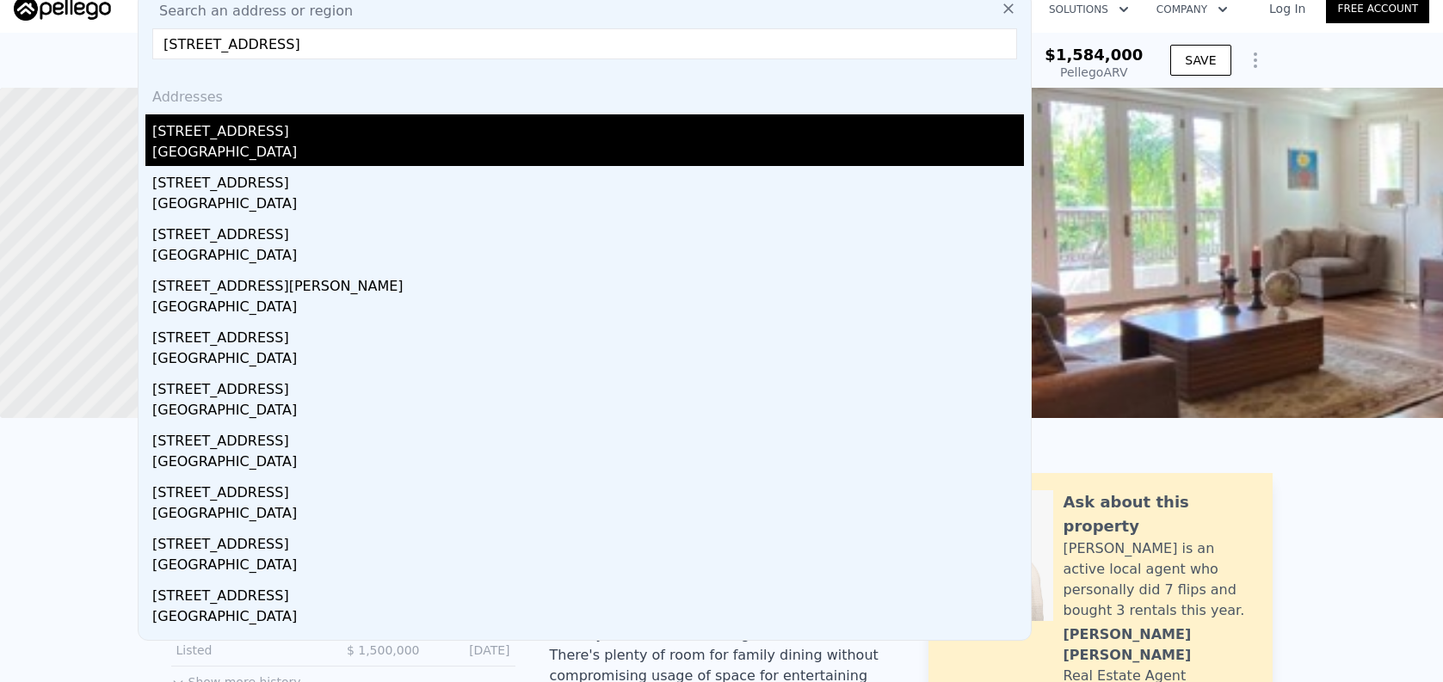
type input "[STREET_ADDRESS]"
click at [596, 153] on div "[GEOGRAPHIC_DATA]" at bounding box center [588, 154] width 872 height 24
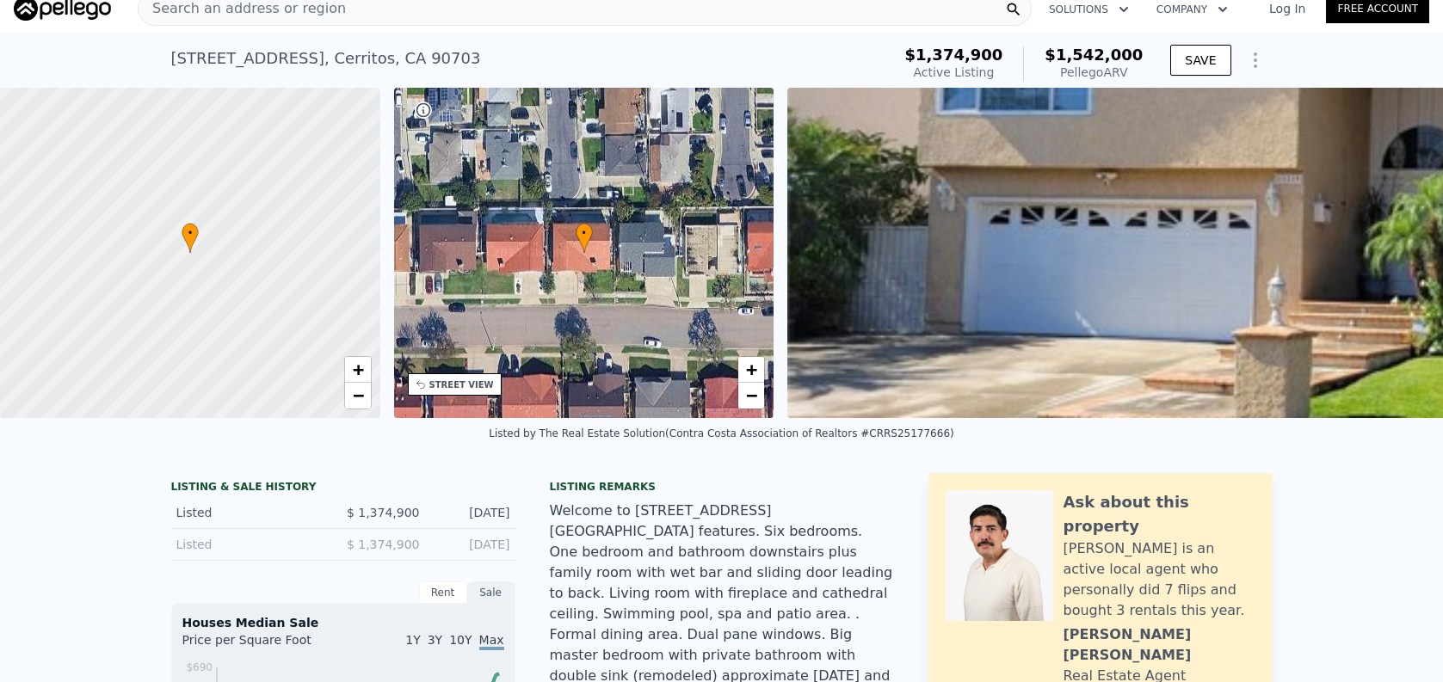
scroll to position [0, 7]
click at [418, 12] on div "Search an address or region" at bounding box center [585, 8] width 894 height 34
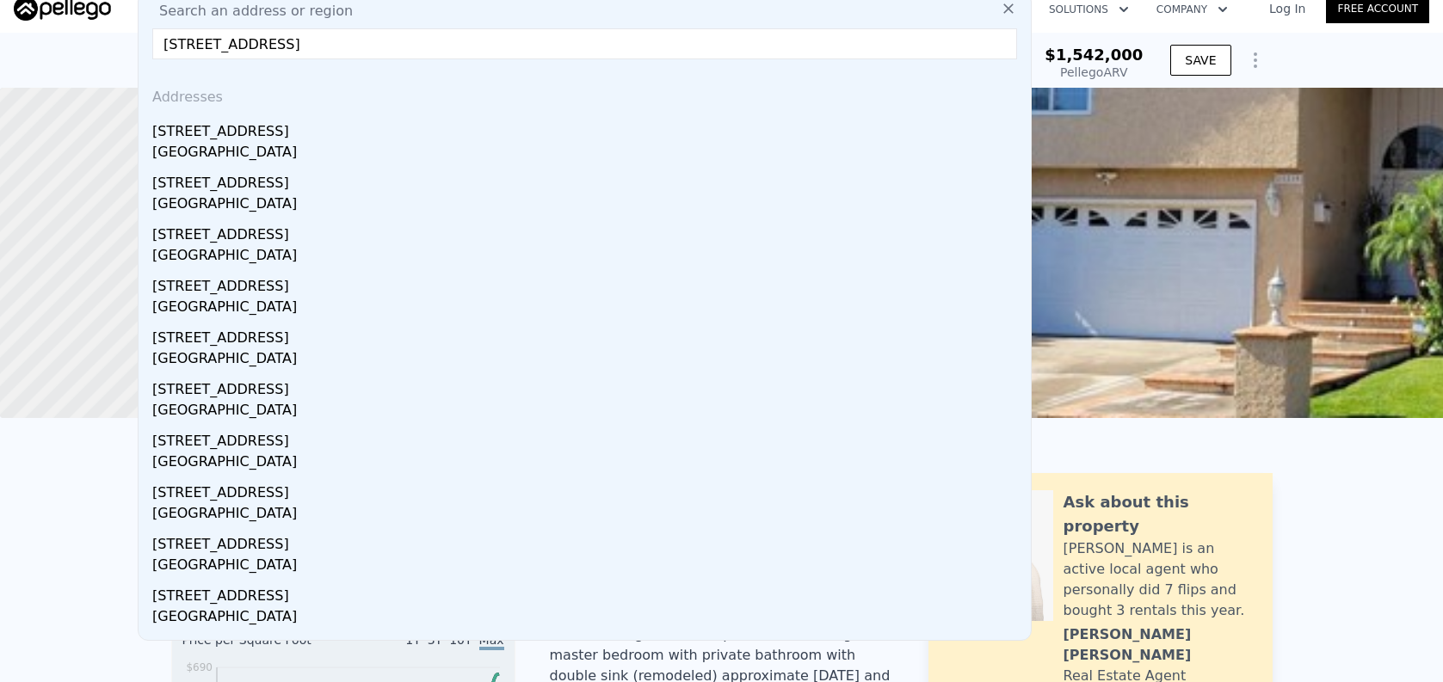
type input "[STREET_ADDRESS]"
click at [466, 121] on div "[STREET_ADDRESS]" at bounding box center [588, 128] width 872 height 28
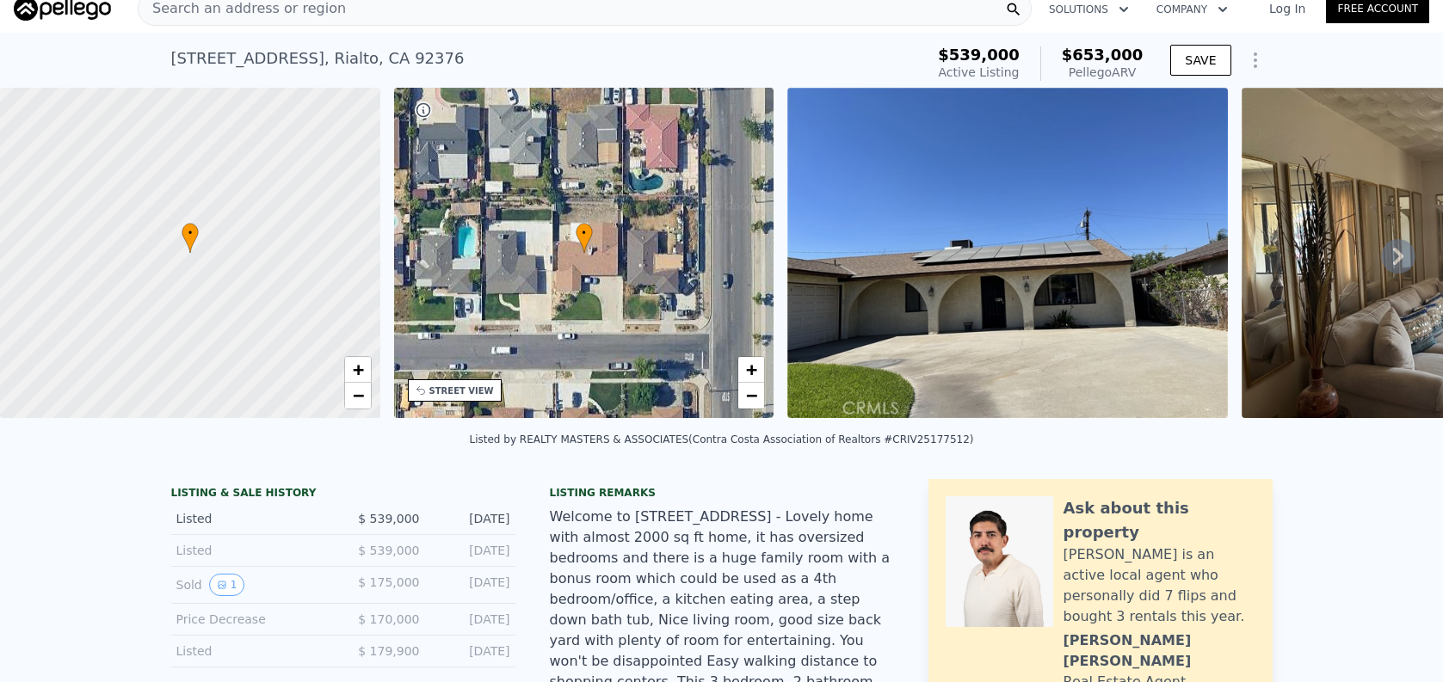
click at [540, 26] on div "Search an address or region Solutions Company Open main menu Log In Free Account" at bounding box center [722, 8] width 1416 height 41
click at [540, 14] on div "Search an address or region" at bounding box center [585, 8] width 894 height 34
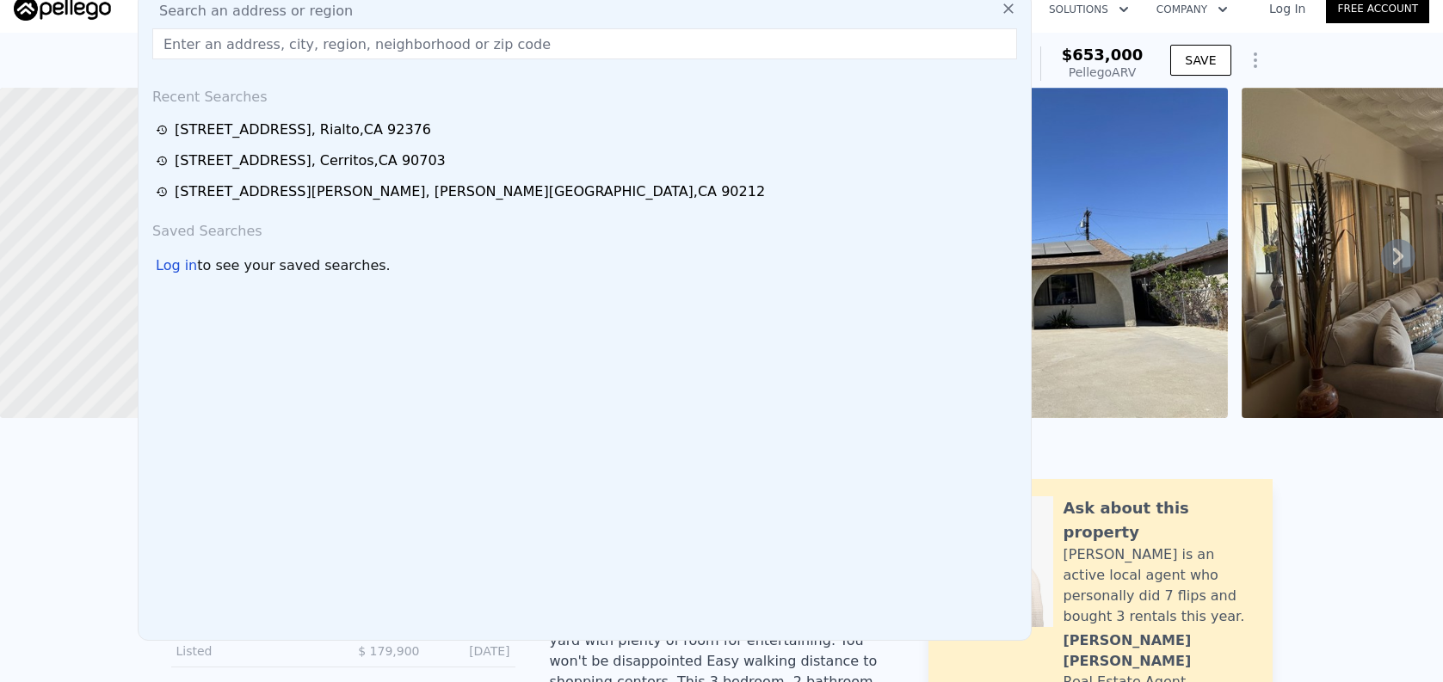
click at [544, 44] on input "text" at bounding box center [584, 43] width 865 height 31
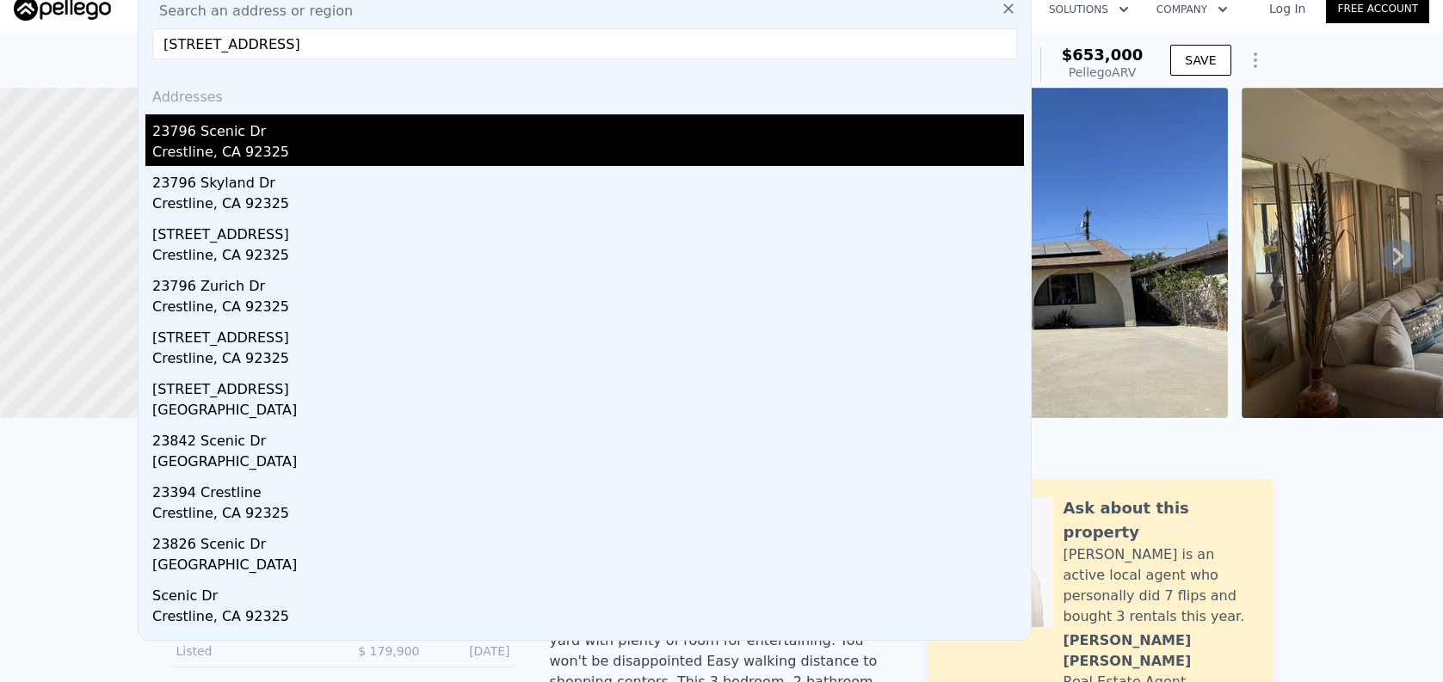
type input "[STREET_ADDRESS]"
click at [508, 139] on div "23796 Scenic Dr" at bounding box center [588, 128] width 872 height 28
